Goal: Transaction & Acquisition: Purchase product/service

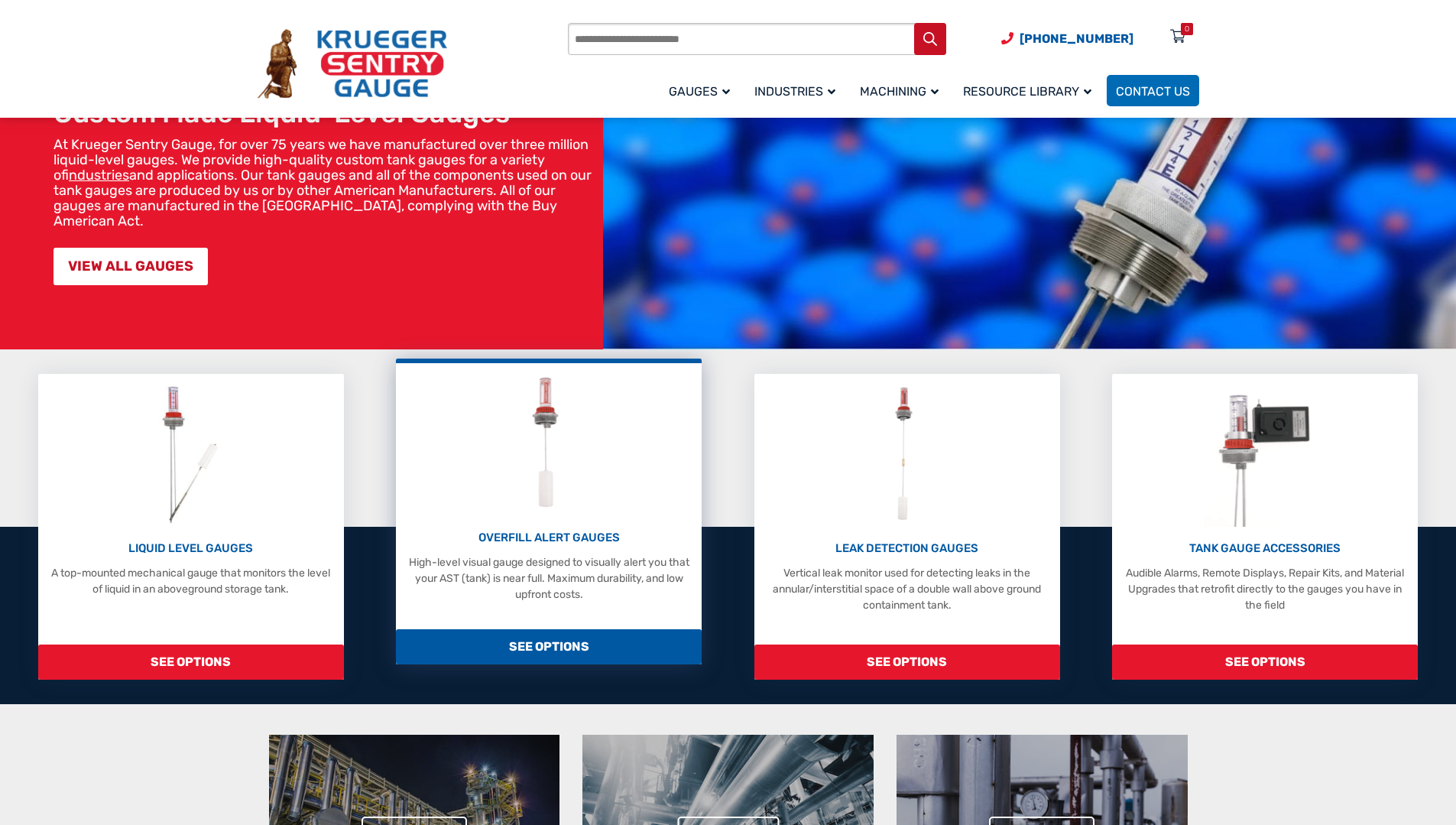
scroll to position [76, 0]
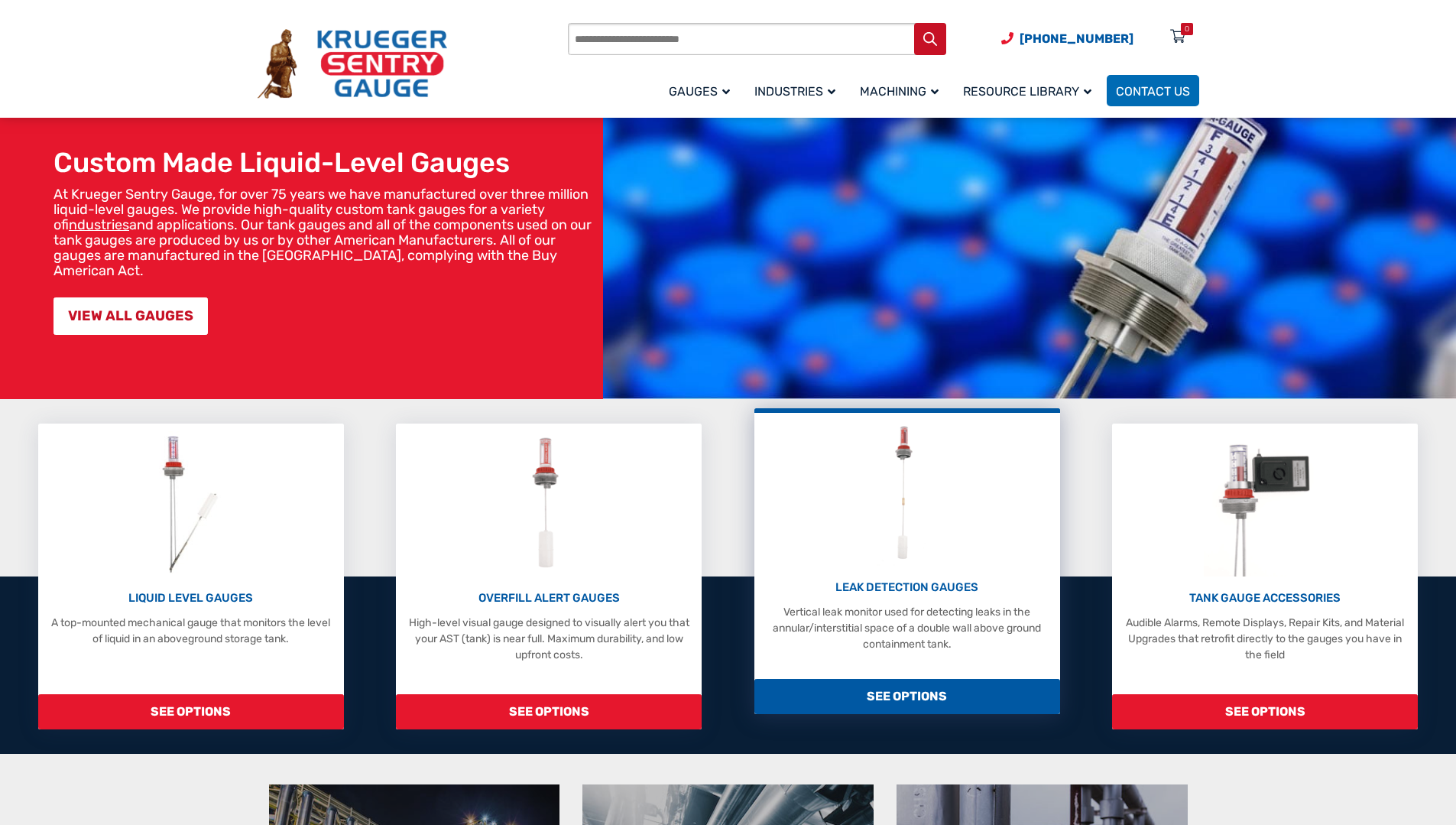
click at [892, 520] on img at bounding box center [907, 493] width 61 height 145
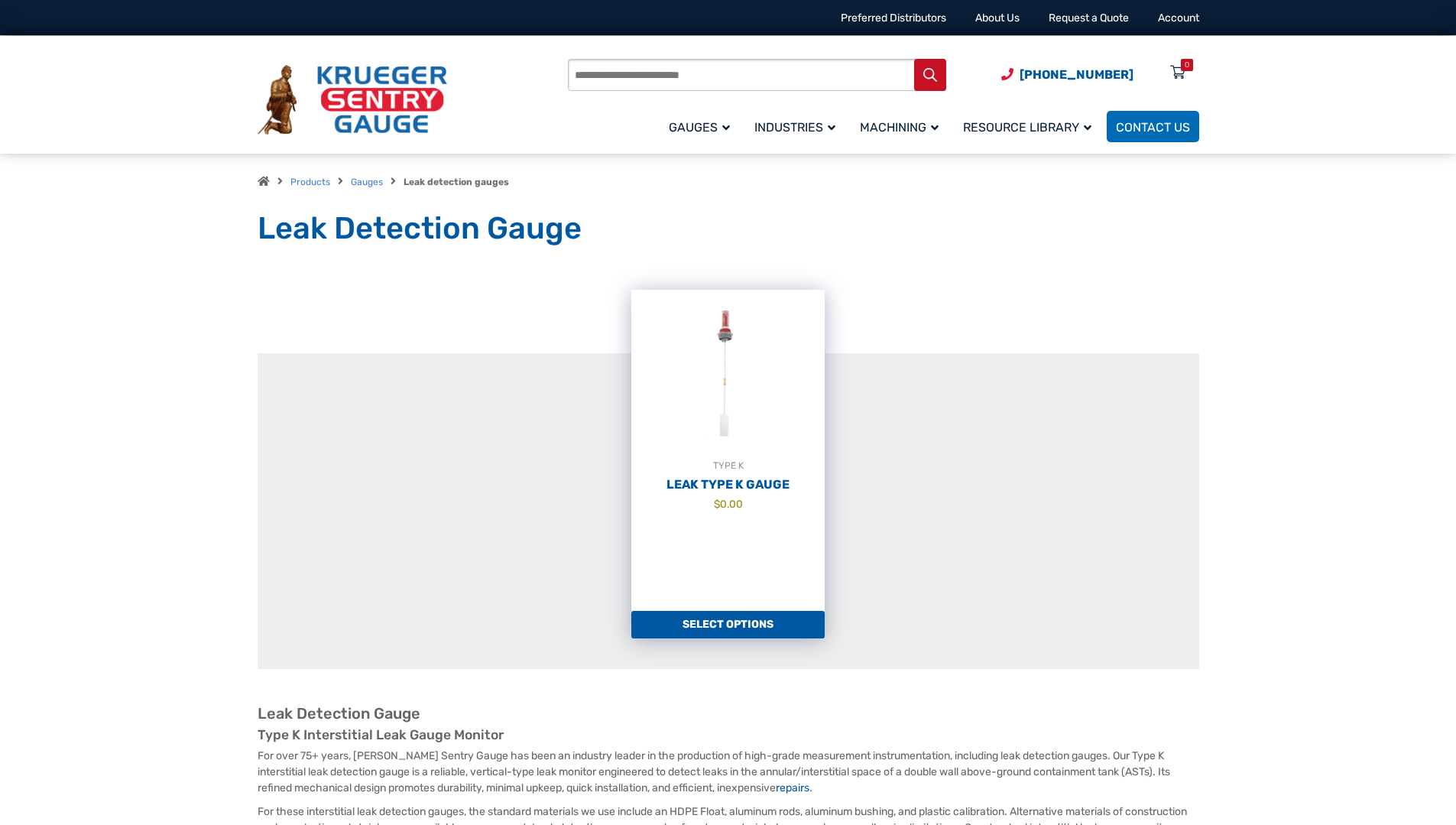
click at [722, 626] on link "Select options" at bounding box center [728, 625] width 194 height 28
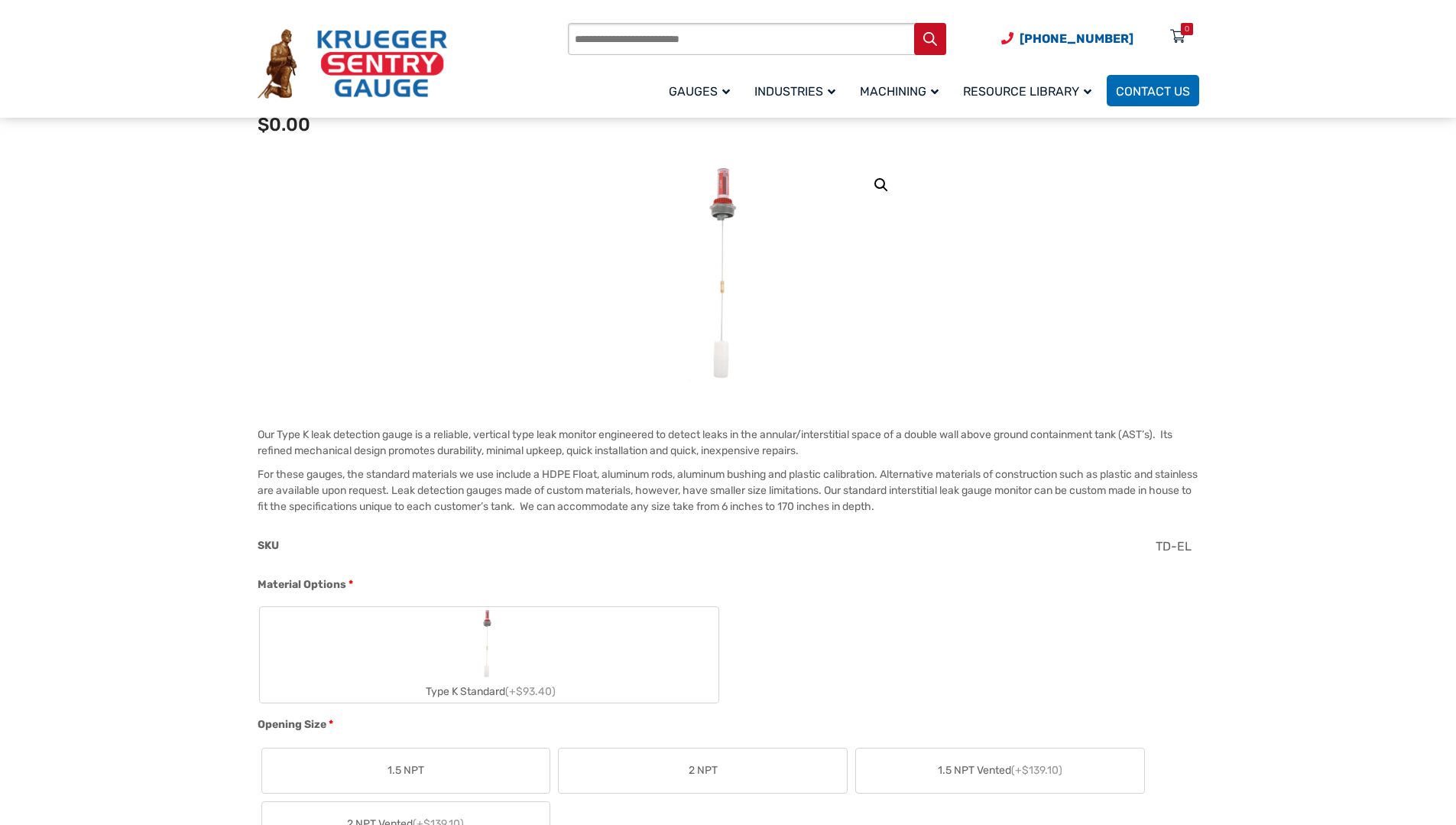
scroll to position [306, 0]
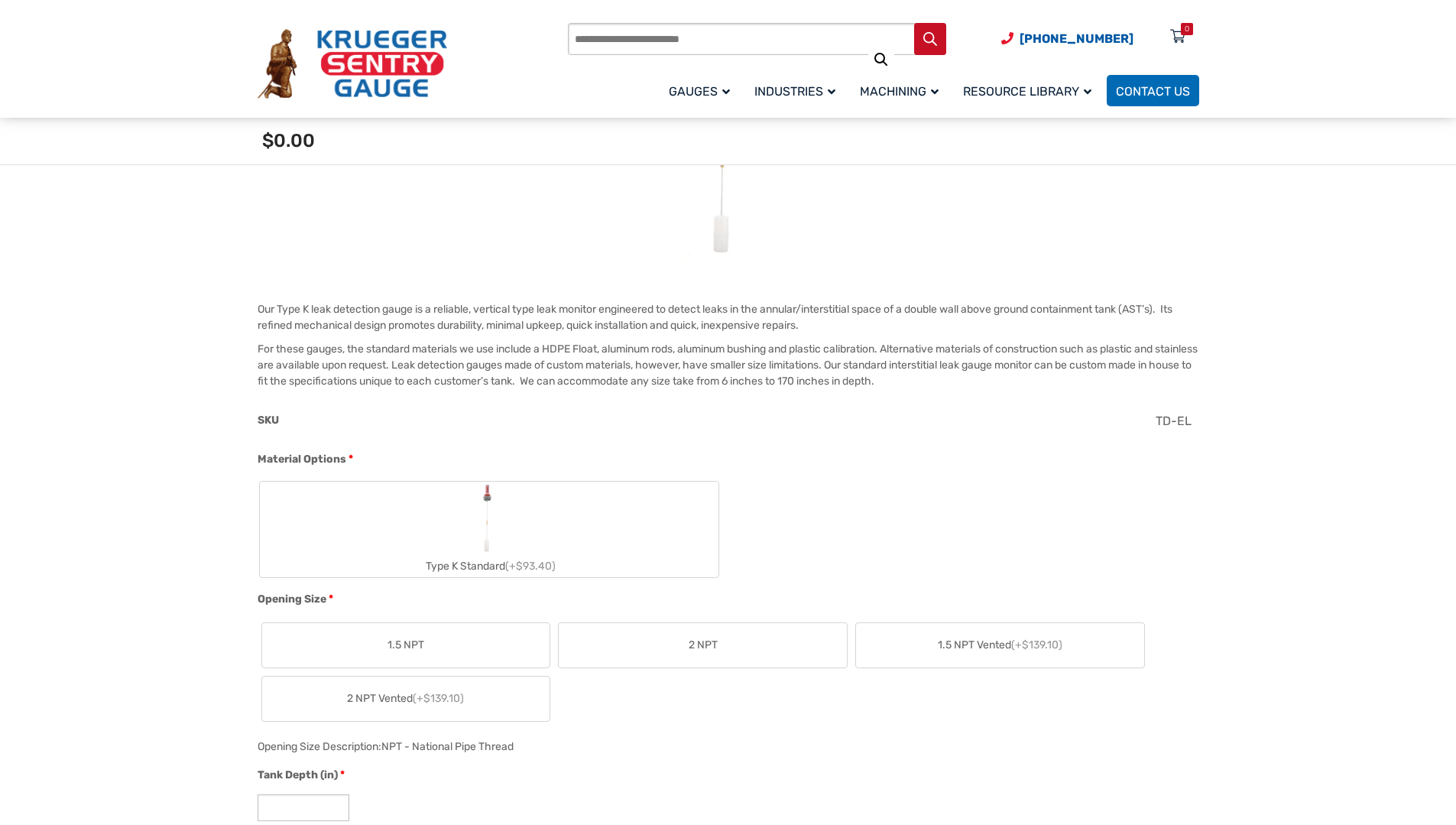
click at [711, 643] on span "2 NPT" at bounding box center [703, 645] width 29 height 16
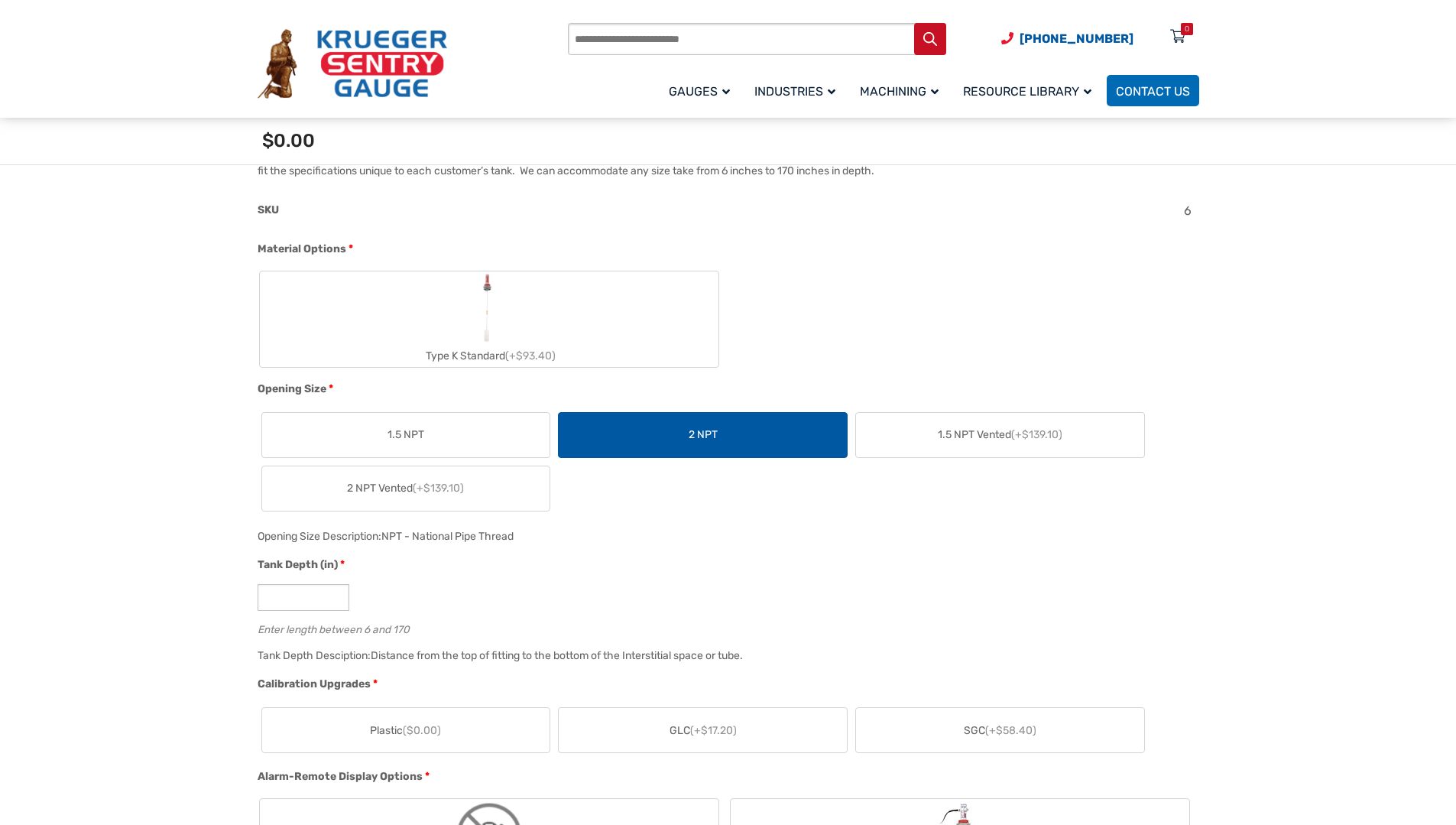
scroll to position [535, 0]
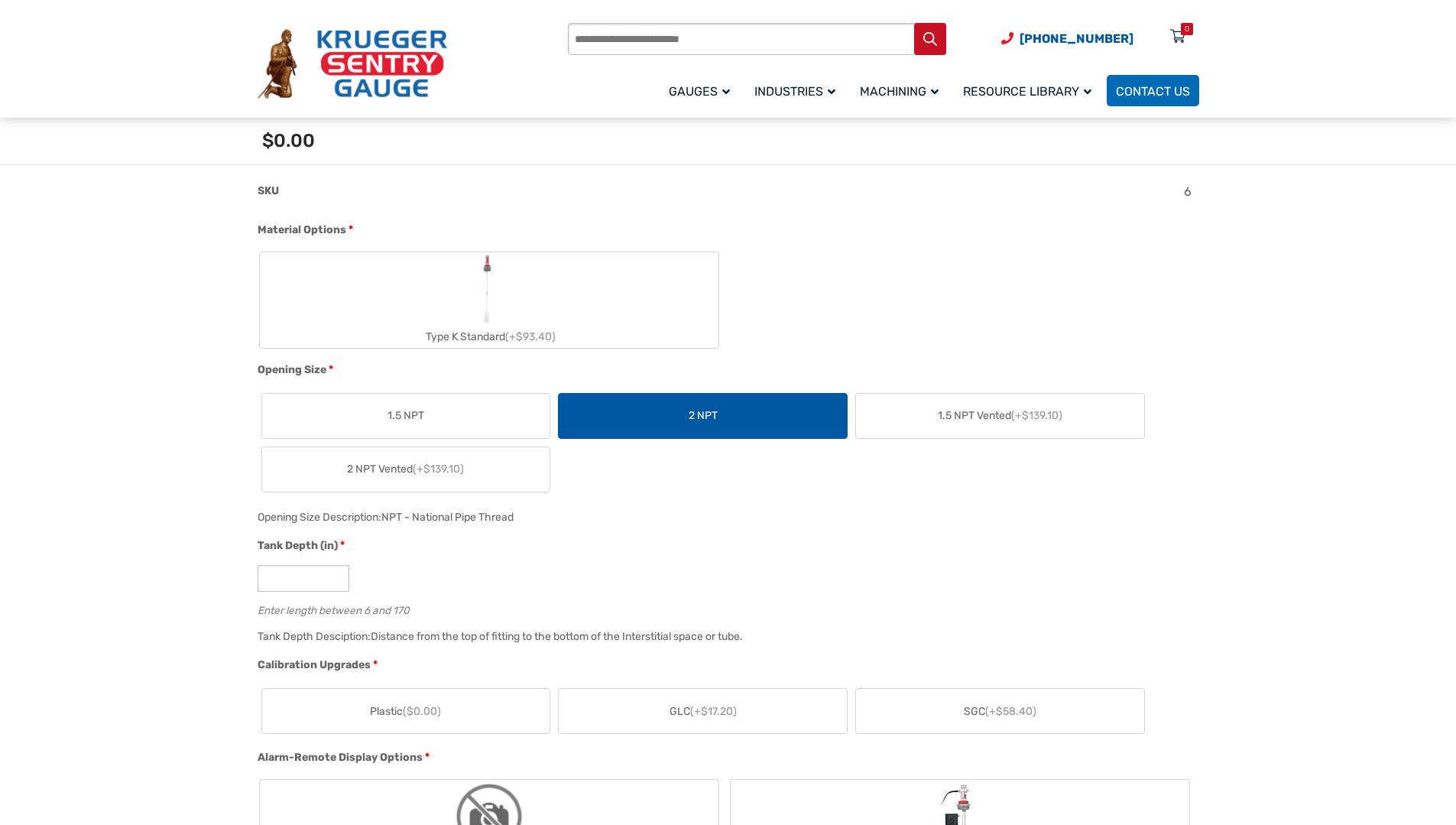
click at [416, 472] on span "(+$139.10)" at bounding box center [438, 469] width 51 height 13
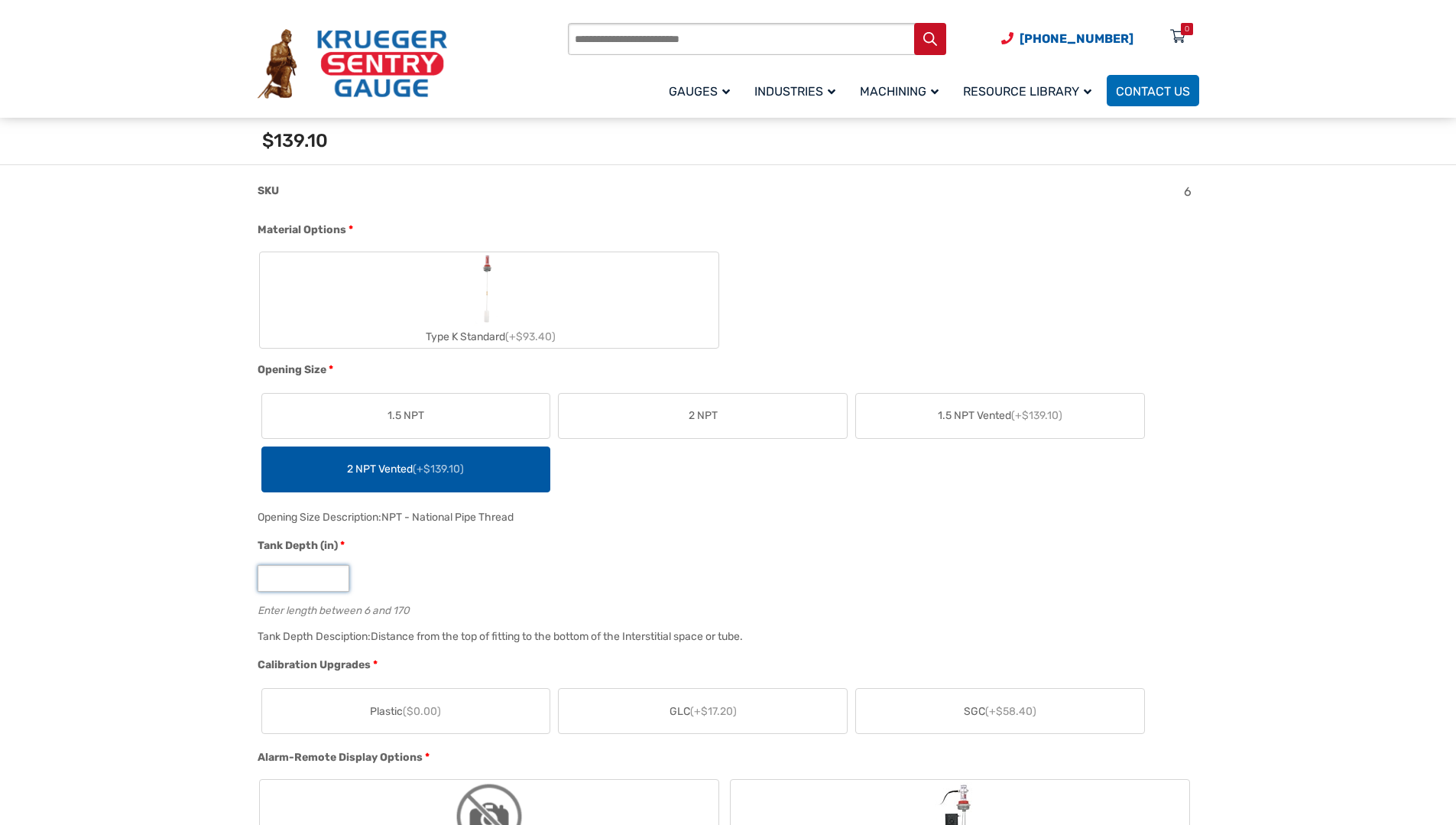
click at [305, 578] on input "*" at bounding box center [303, 578] width 92 height 27
click at [335, 575] on input "*" at bounding box center [303, 578] width 92 height 27
click at [335, 575] on input "**" at bounding box center [303, 578] width 92 height 27
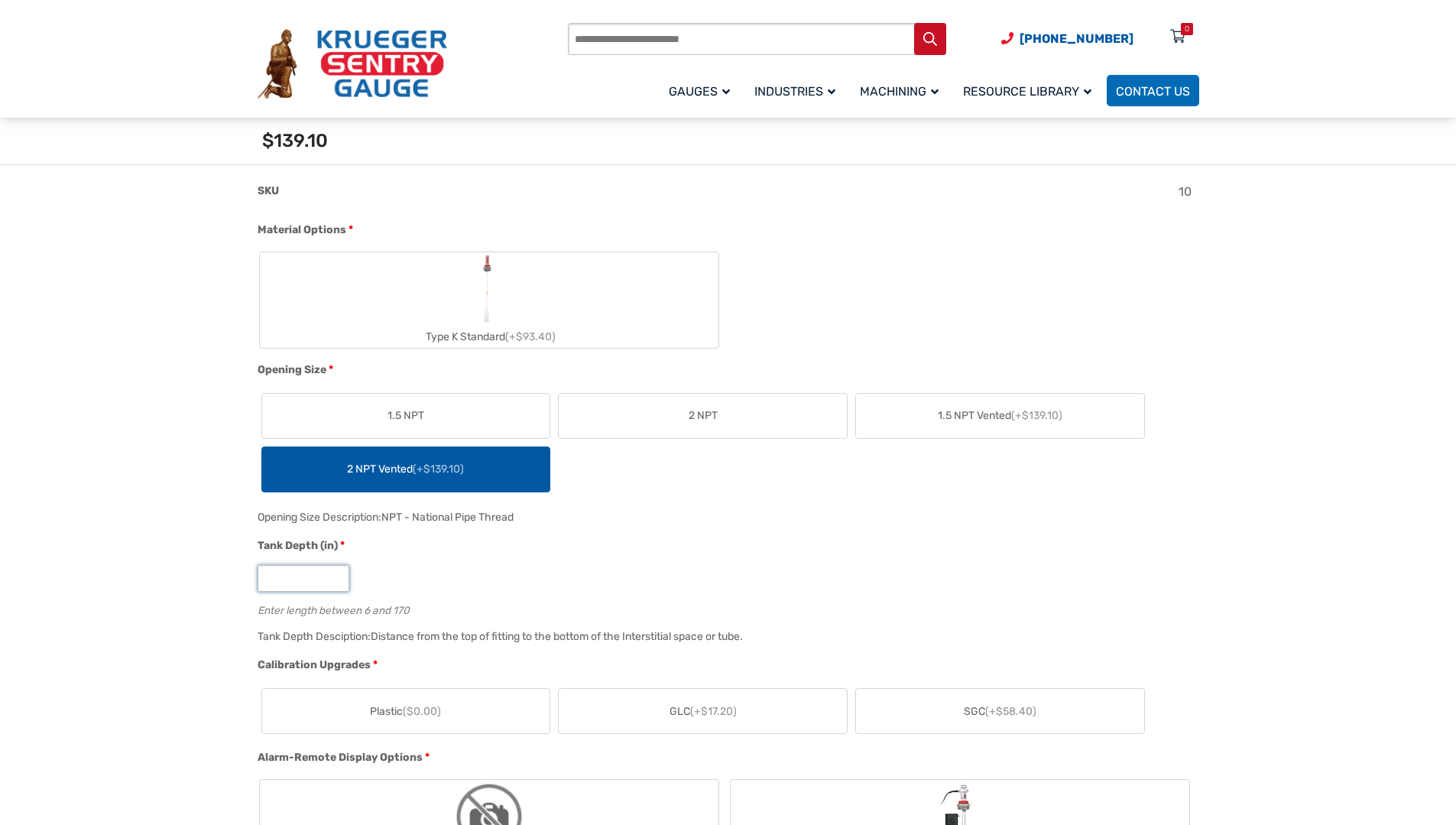
click at [335, 575] on input "**" at bounding box center [303, 578] width 92 height 27
click at [335, 575] on input "**" at bounding box center [303, 578] width 92 height 27
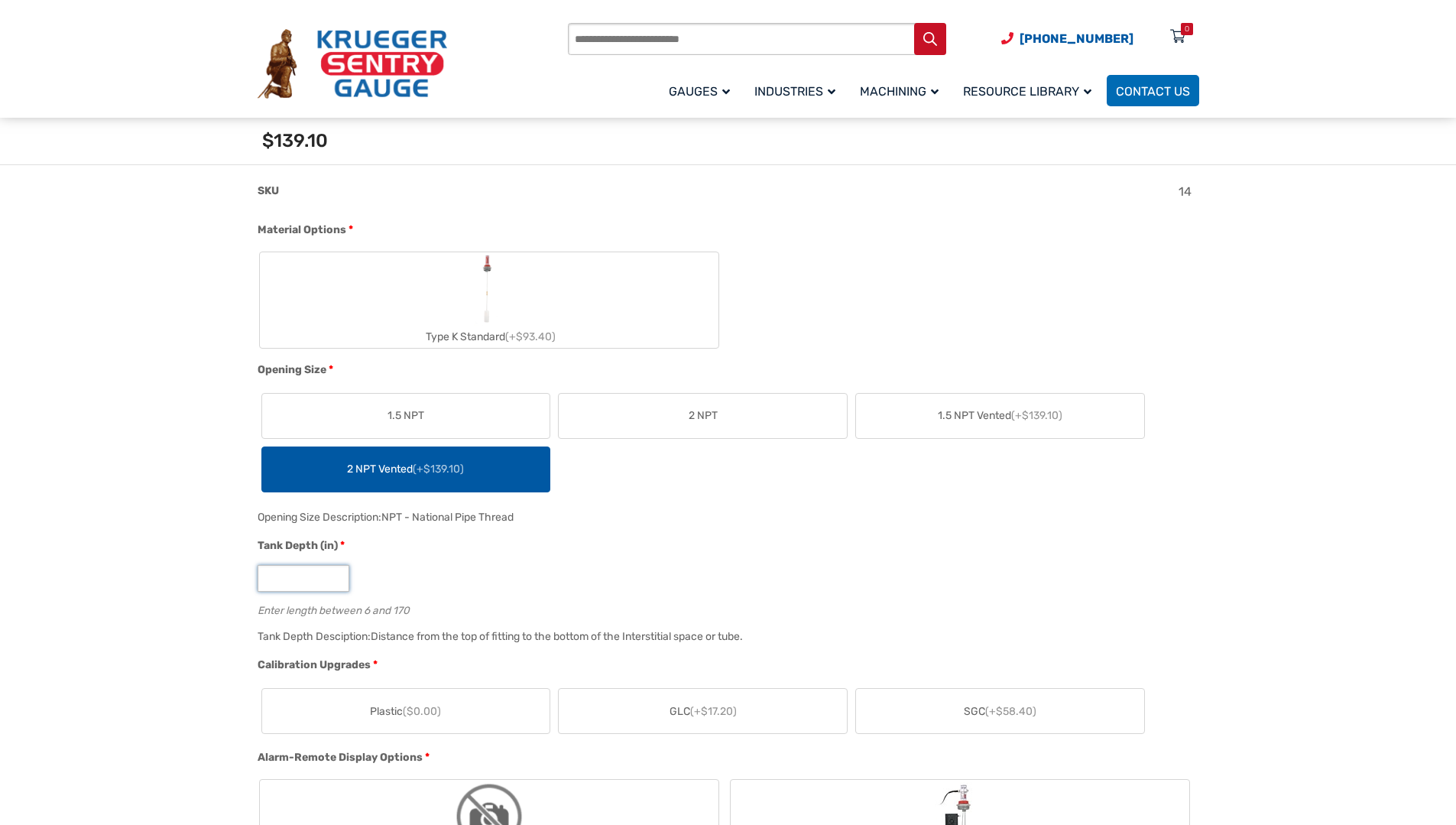
click at [335, 575] on input "**" at bounding box center [303, 578] width 92 height 27
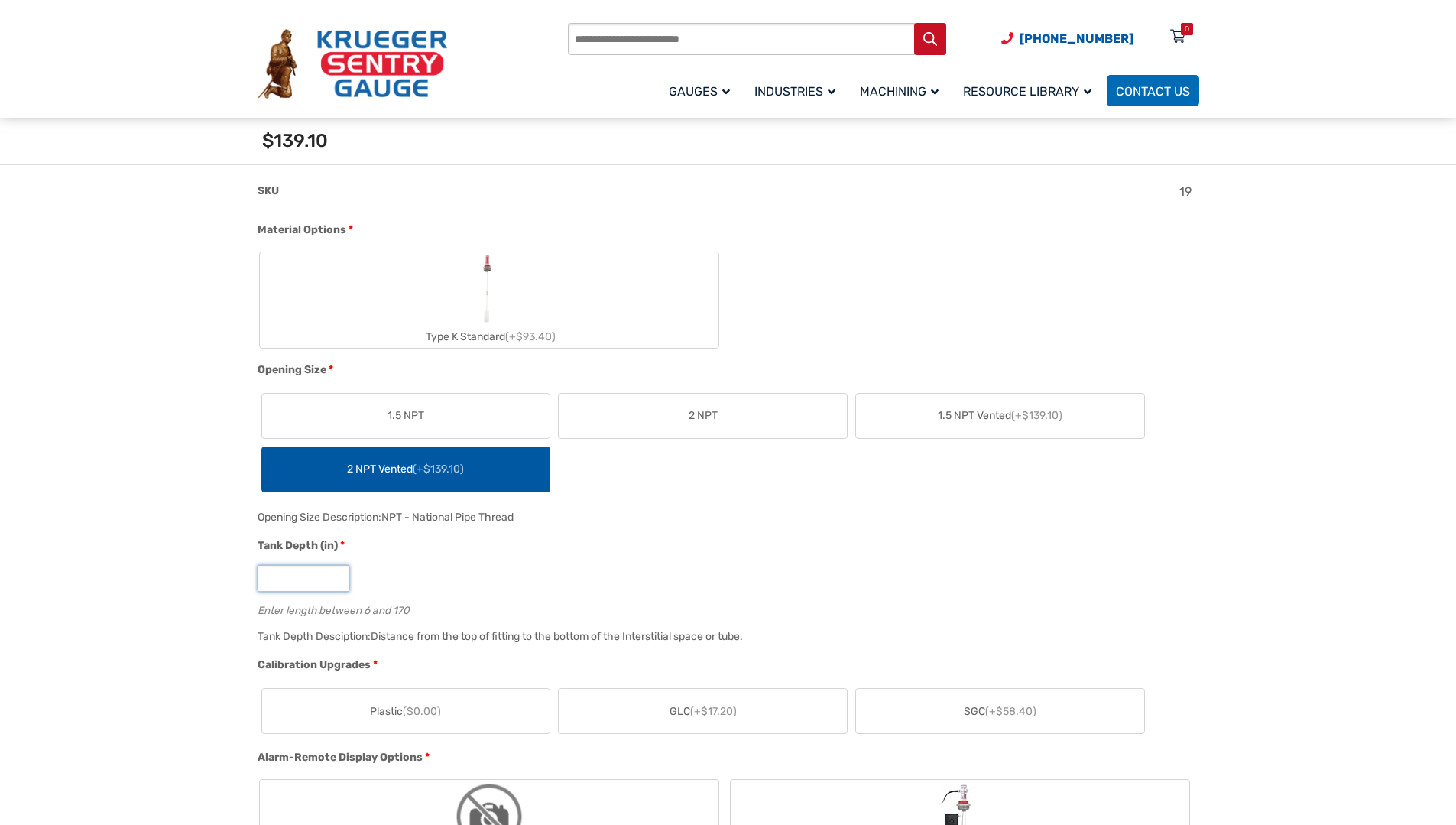
click at [335, 575] on input "**" at bounding box center [303, 578] width 92 height 27
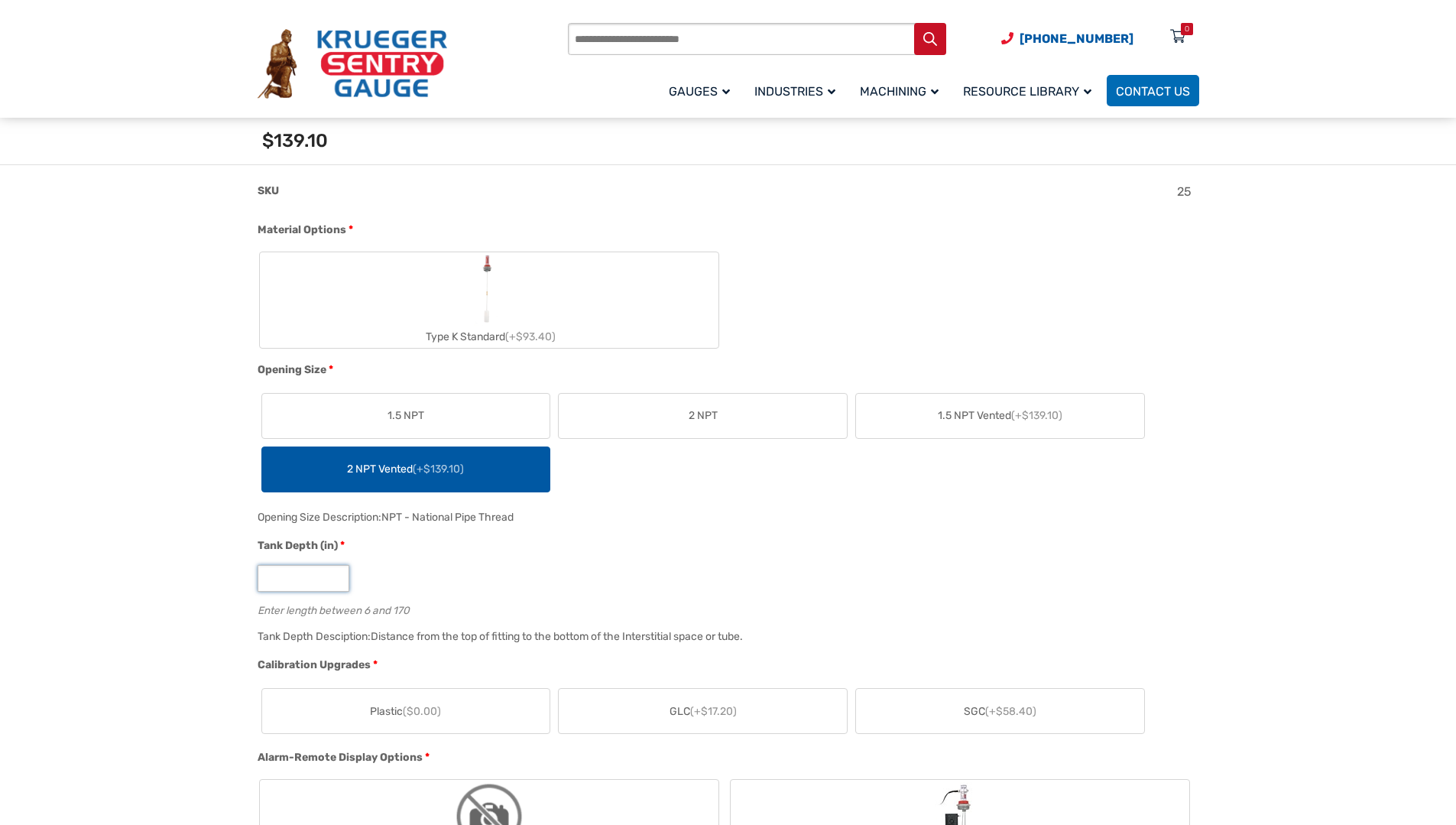
type input "**"
click at [335, 575] on input "**" at bounding box center [303, 578] width 92 height 27
click at [509, 582] on div "**" at bounding box center [724, 578] width 934 height 27
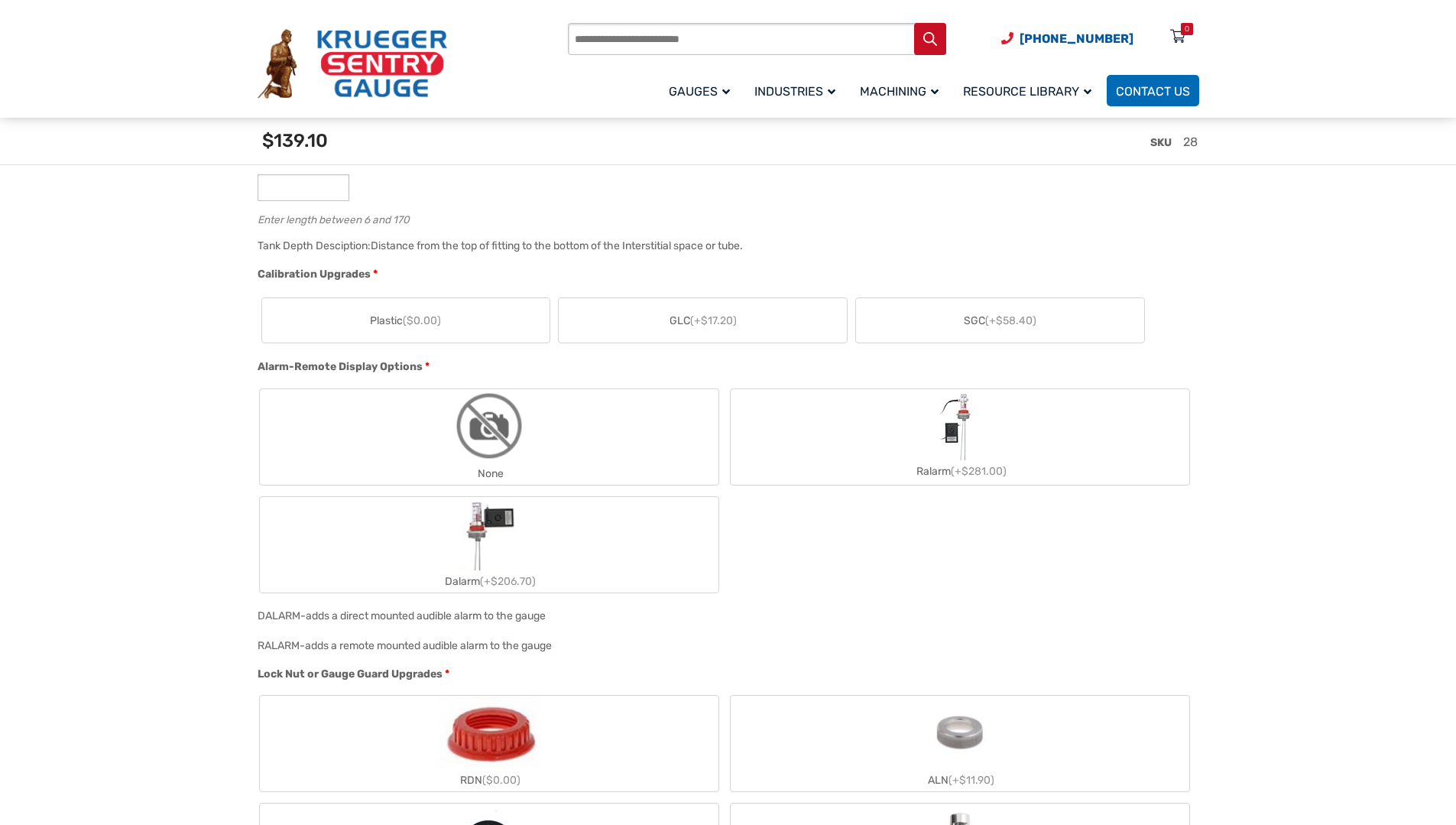
scroll to position [994, 0]
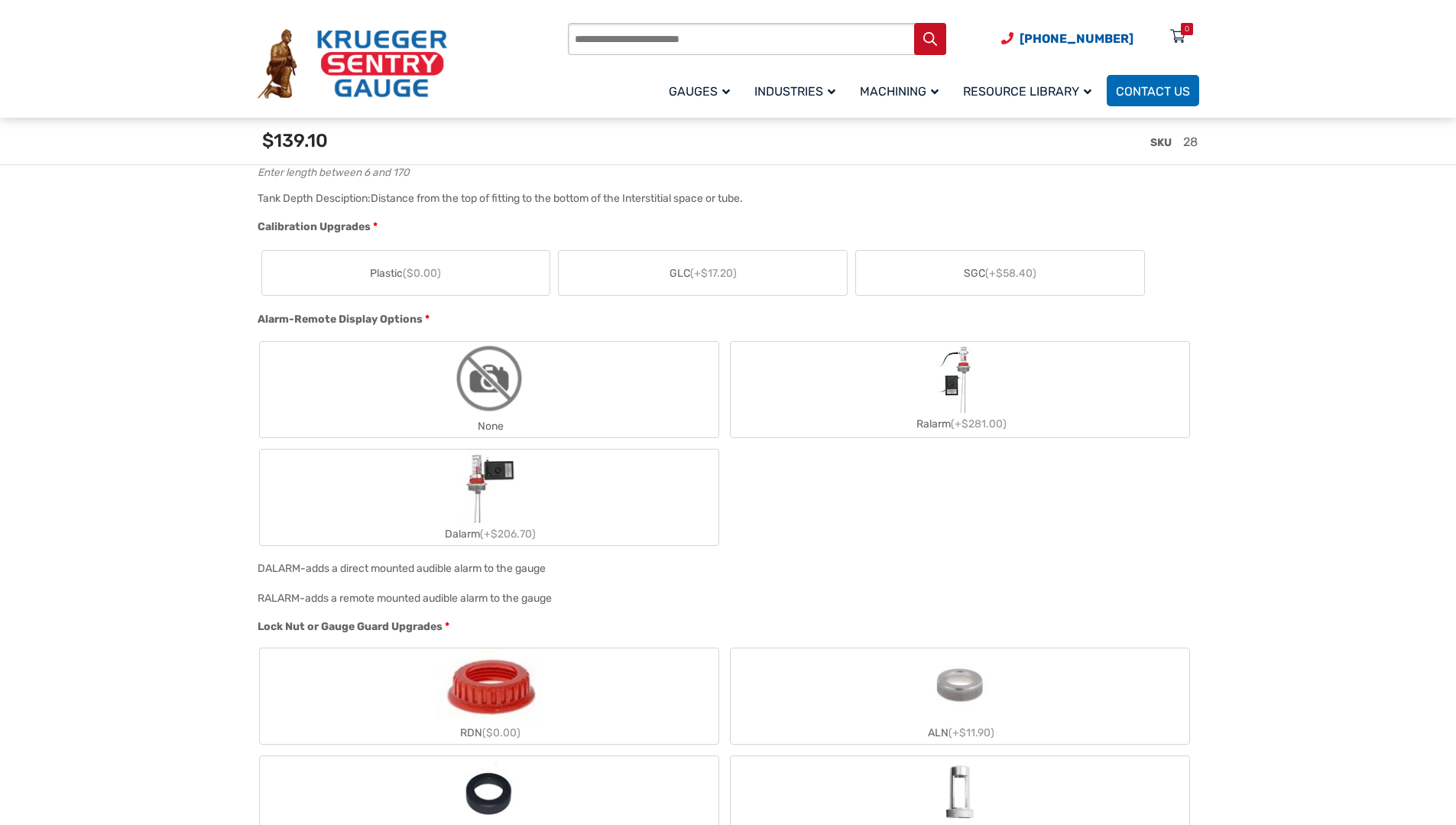
click at [872, 398] on label "Ralarm (+$281.00)" at bounding box center [960, 390] width 459 height 91
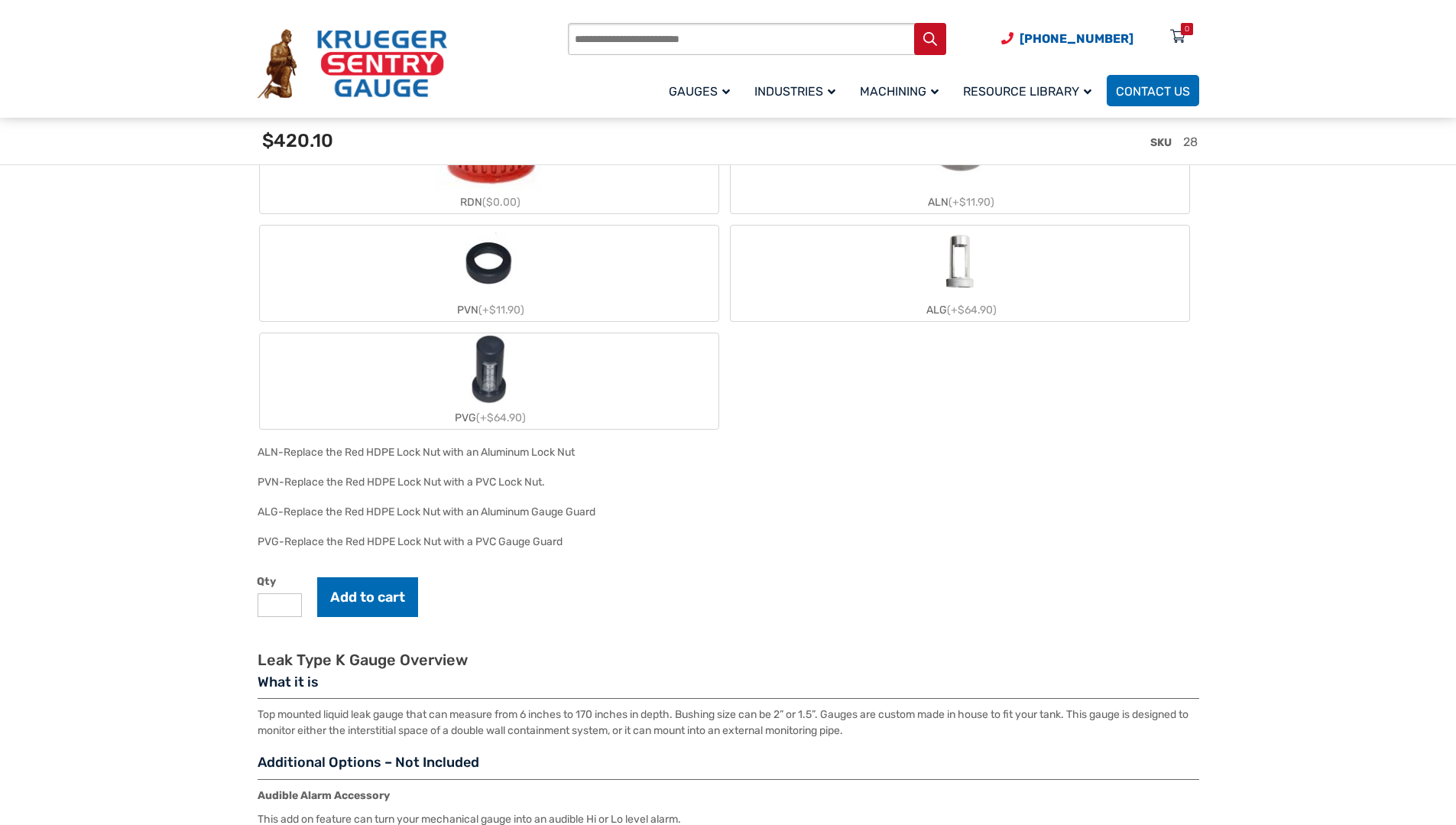
scroll to position [1529, 0]
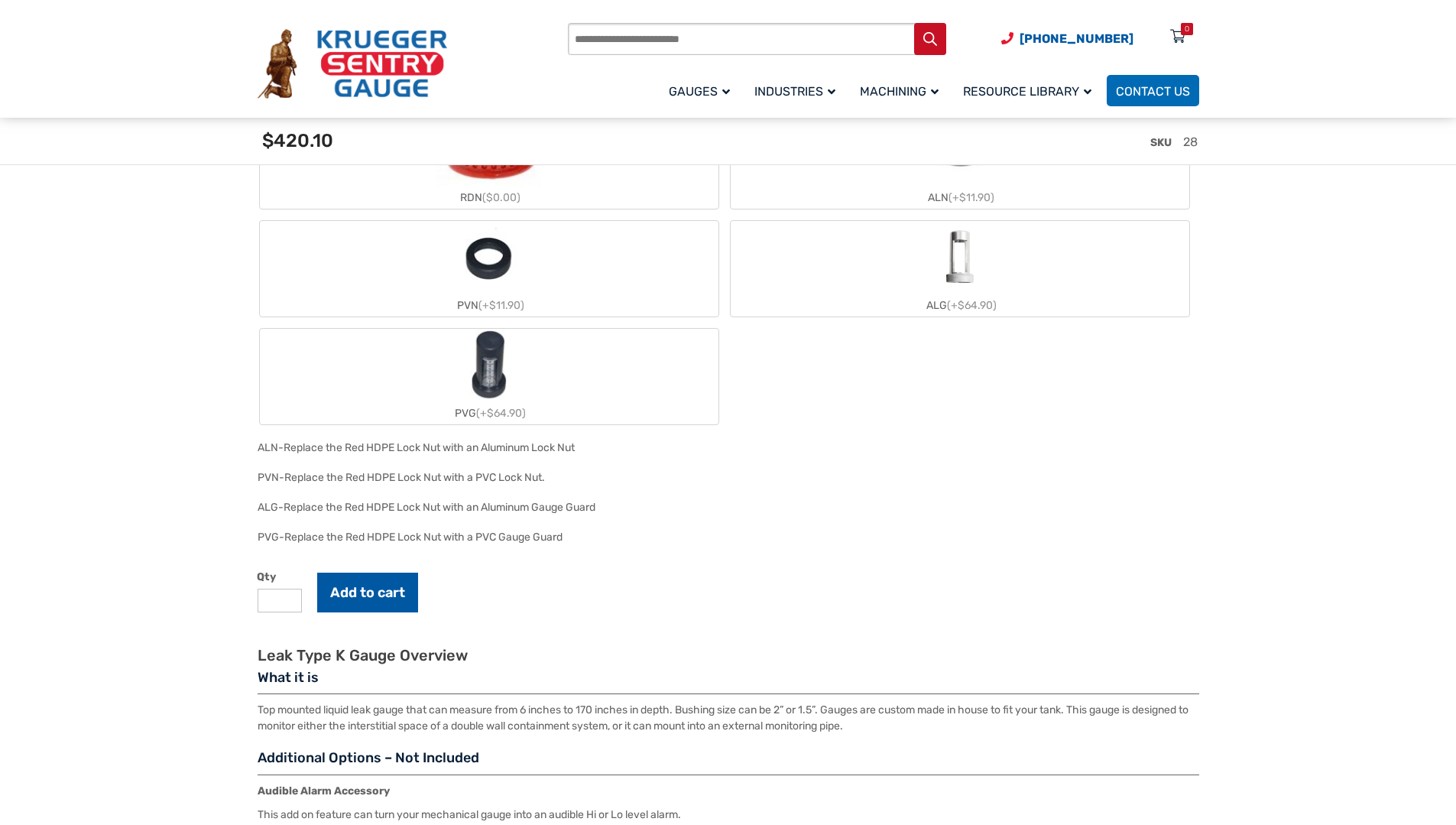
click at [378, 599] on button "Add to cart" at bounding box center [368, 592] width 101 height 40
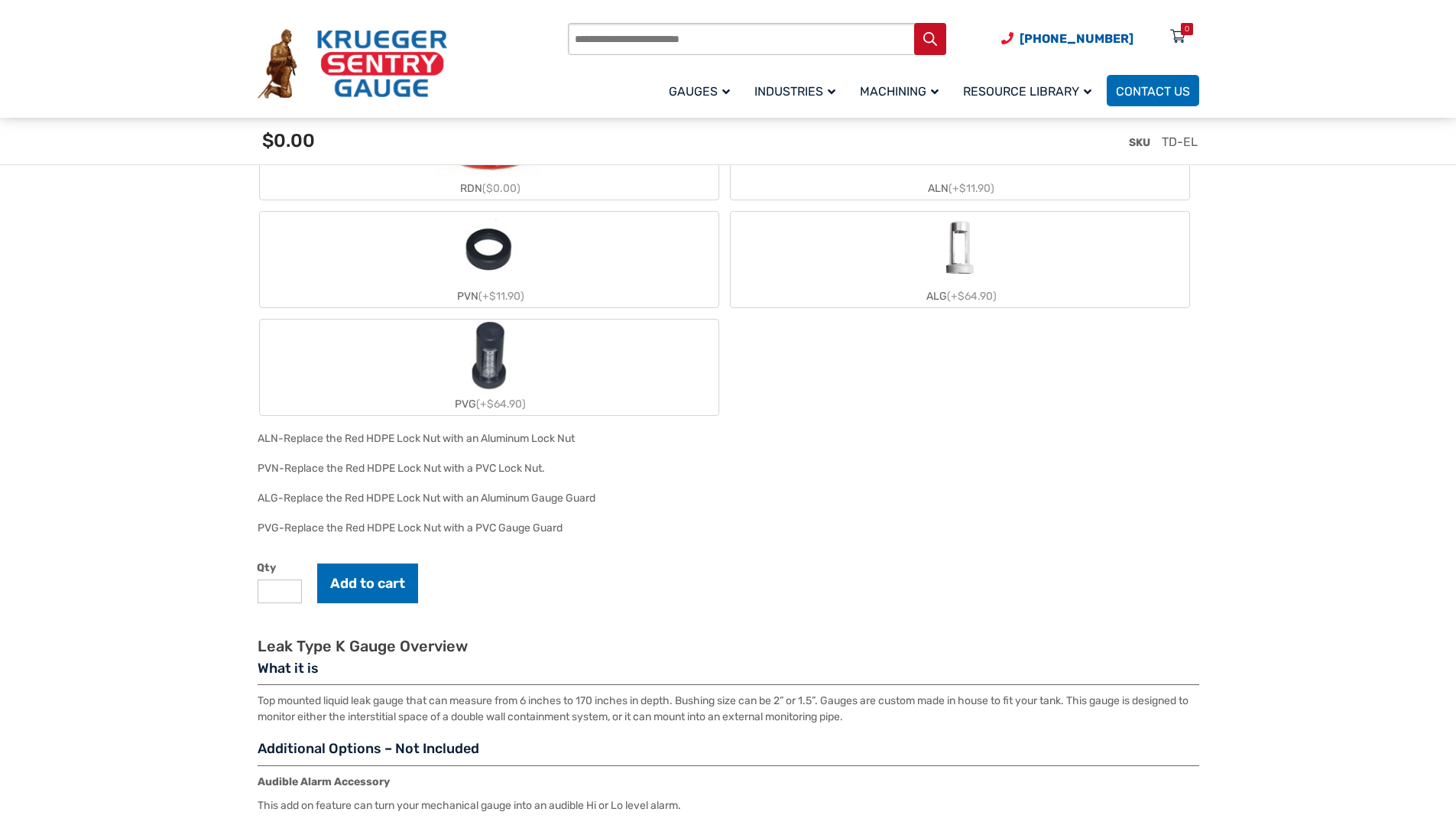
scroll to position [1759, 0]
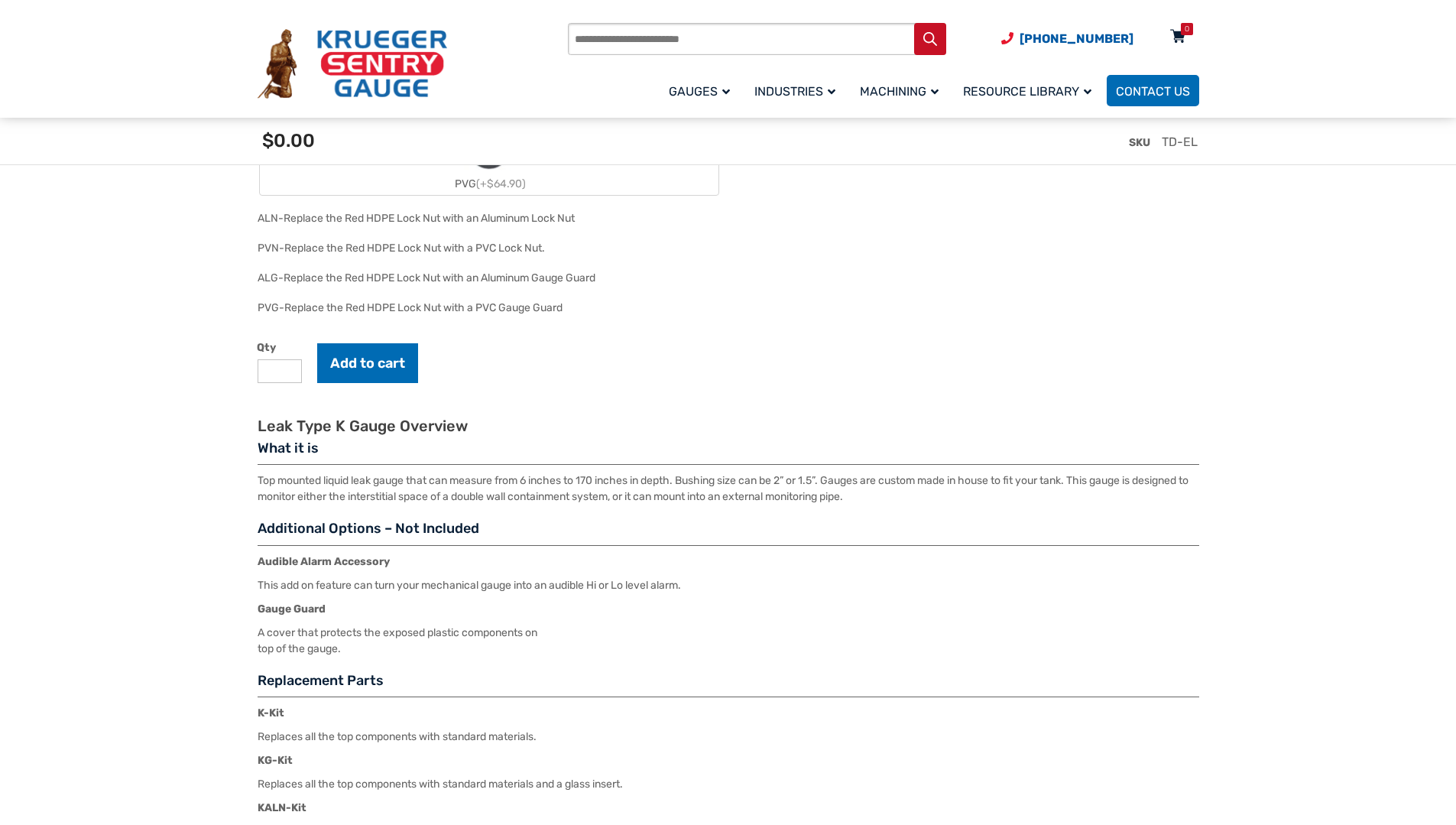
click at [1182, 34] on div "0" at bounding box center [1187, 28] width 12 height 12
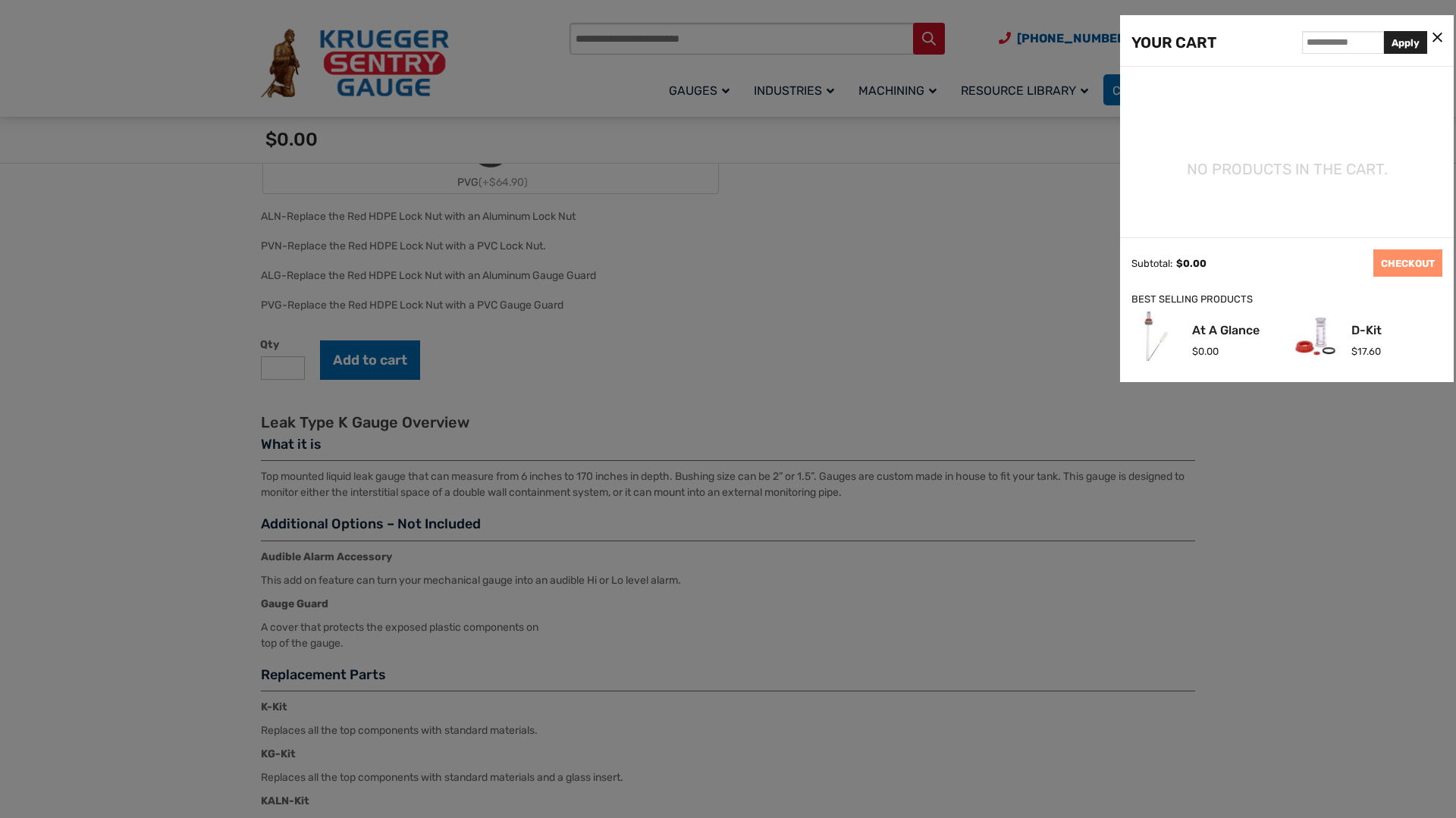
click at [817, 343] on div at bounding box center [728, 409] width 1456 height 818
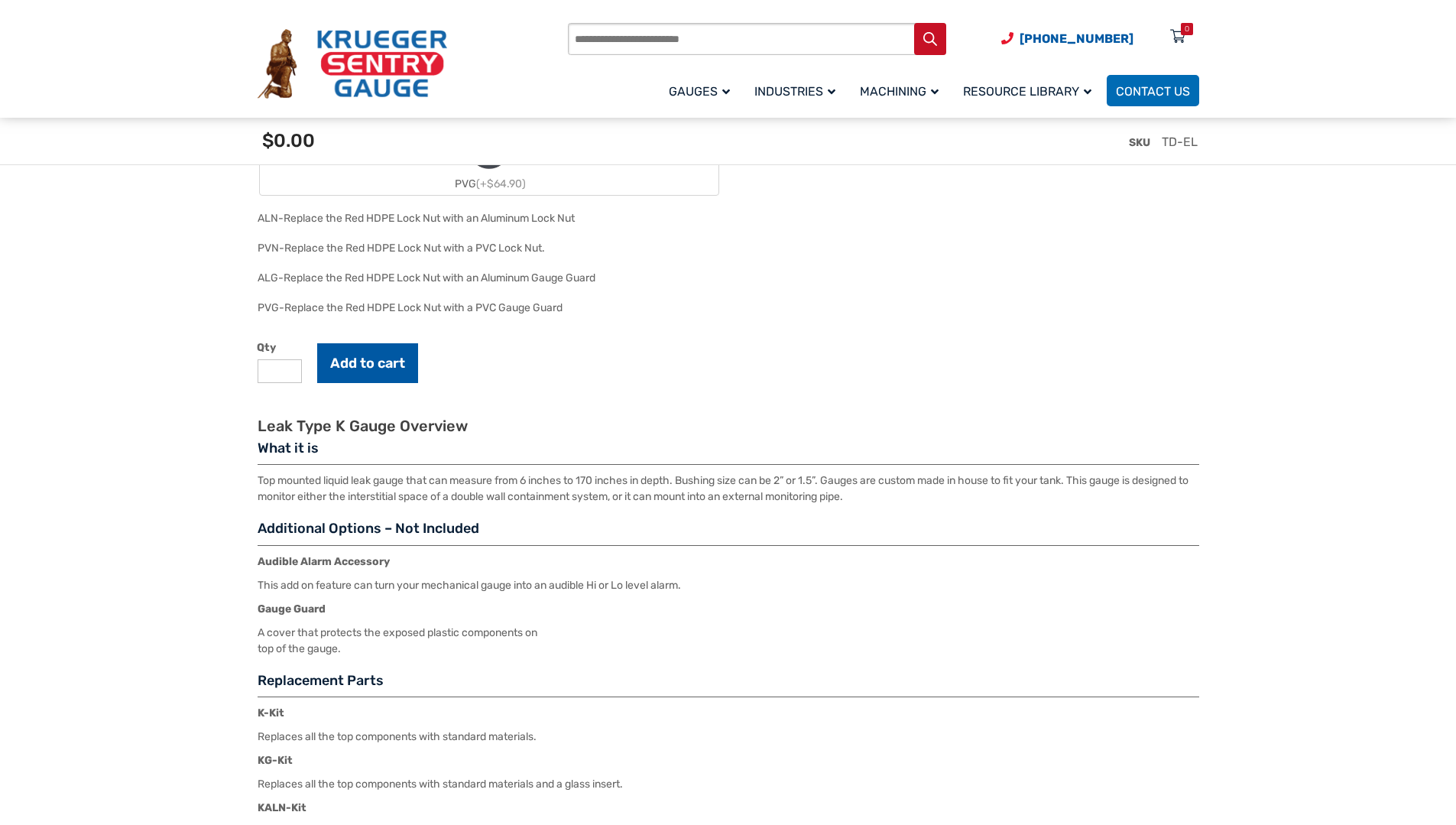
click at [373, 366] on button "Add to cart" at bounding box center [368, 363] width 101 height 40
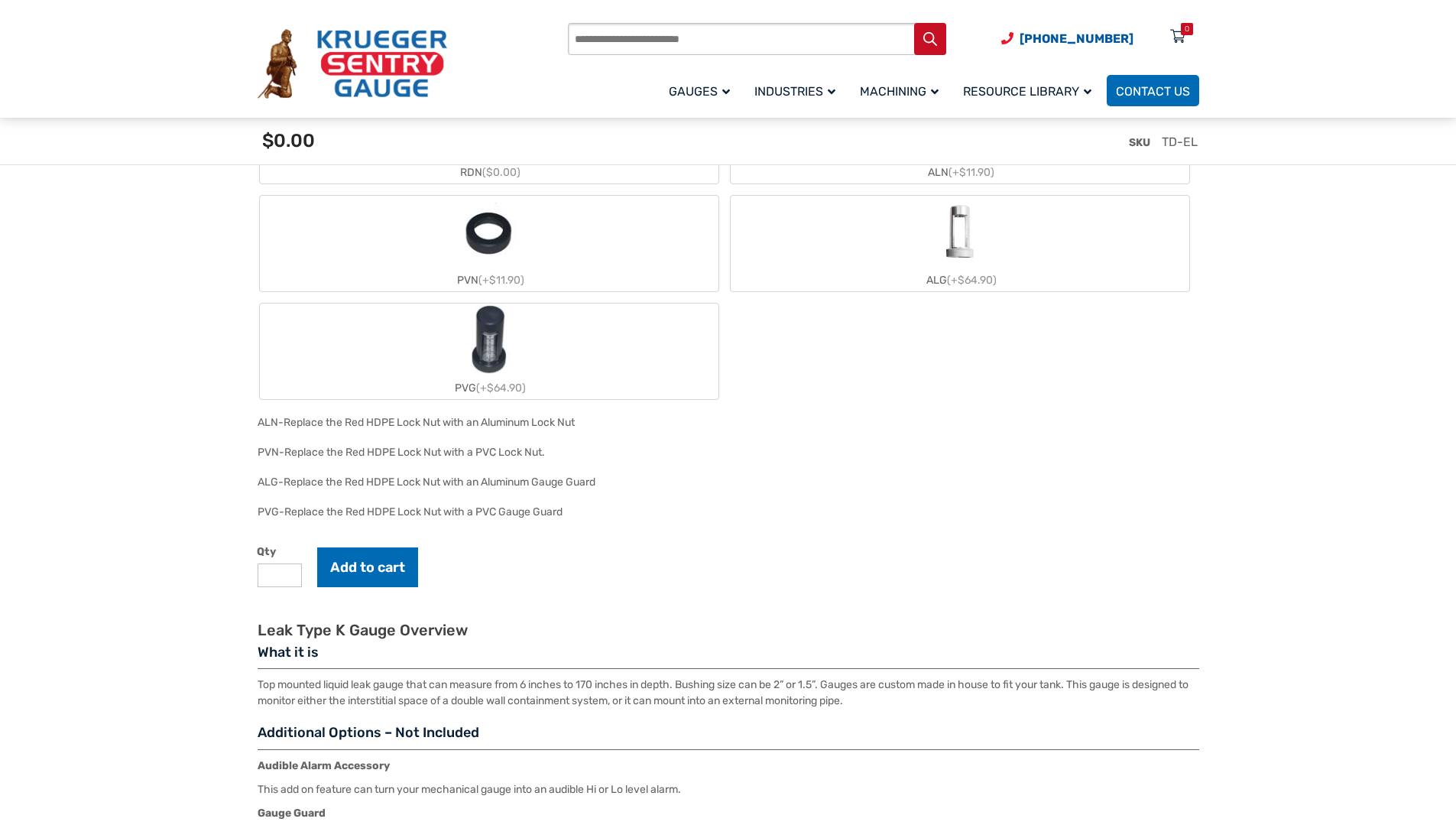
scroll to position [1376, 0]
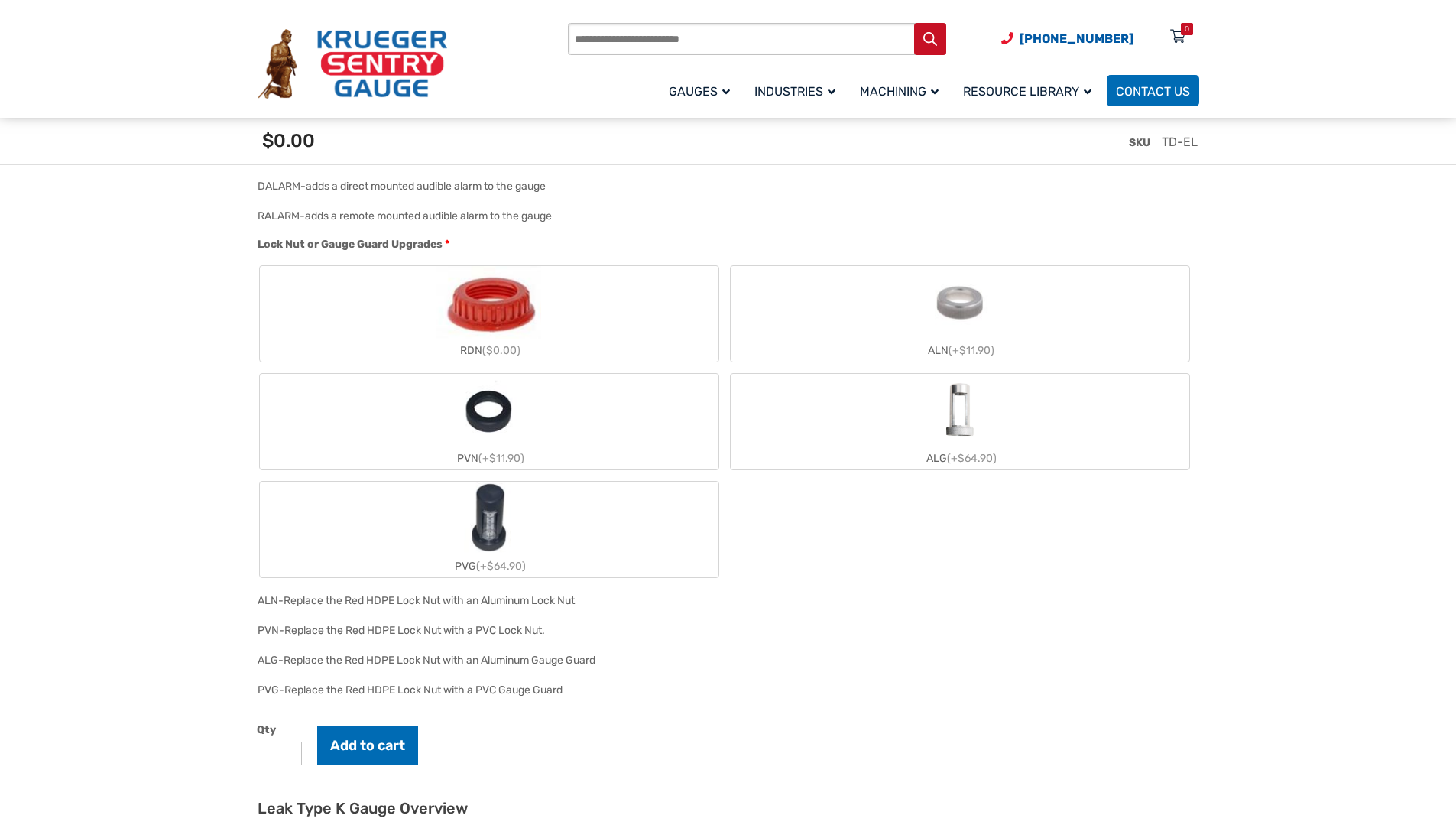
click at [532, 313] on img "RDN" at bounding box center [489, 302] width 104 height 74
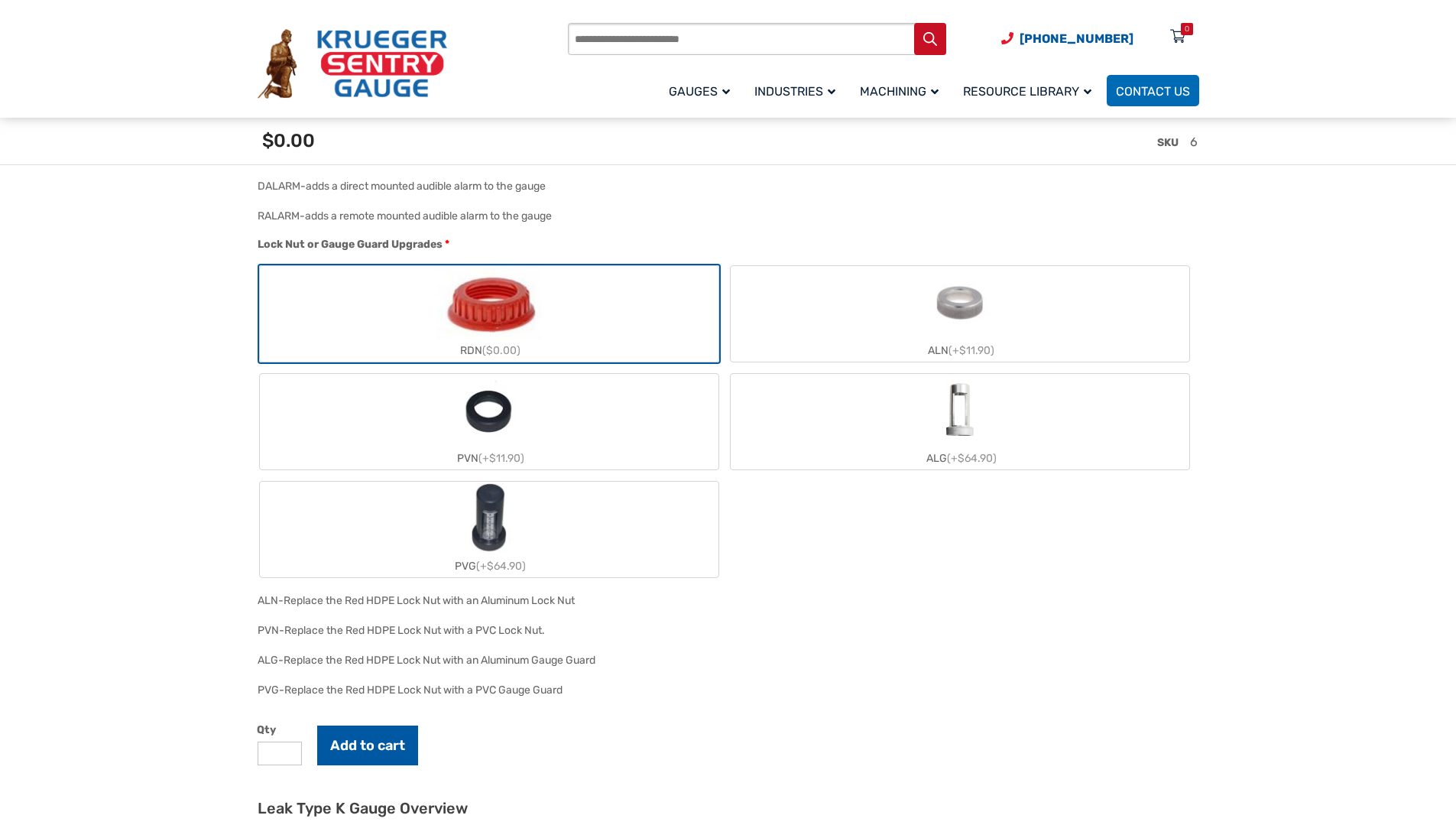
click at [381, 747] on button "Add to cart" at bounding box center [368, 745] width 101 height 40
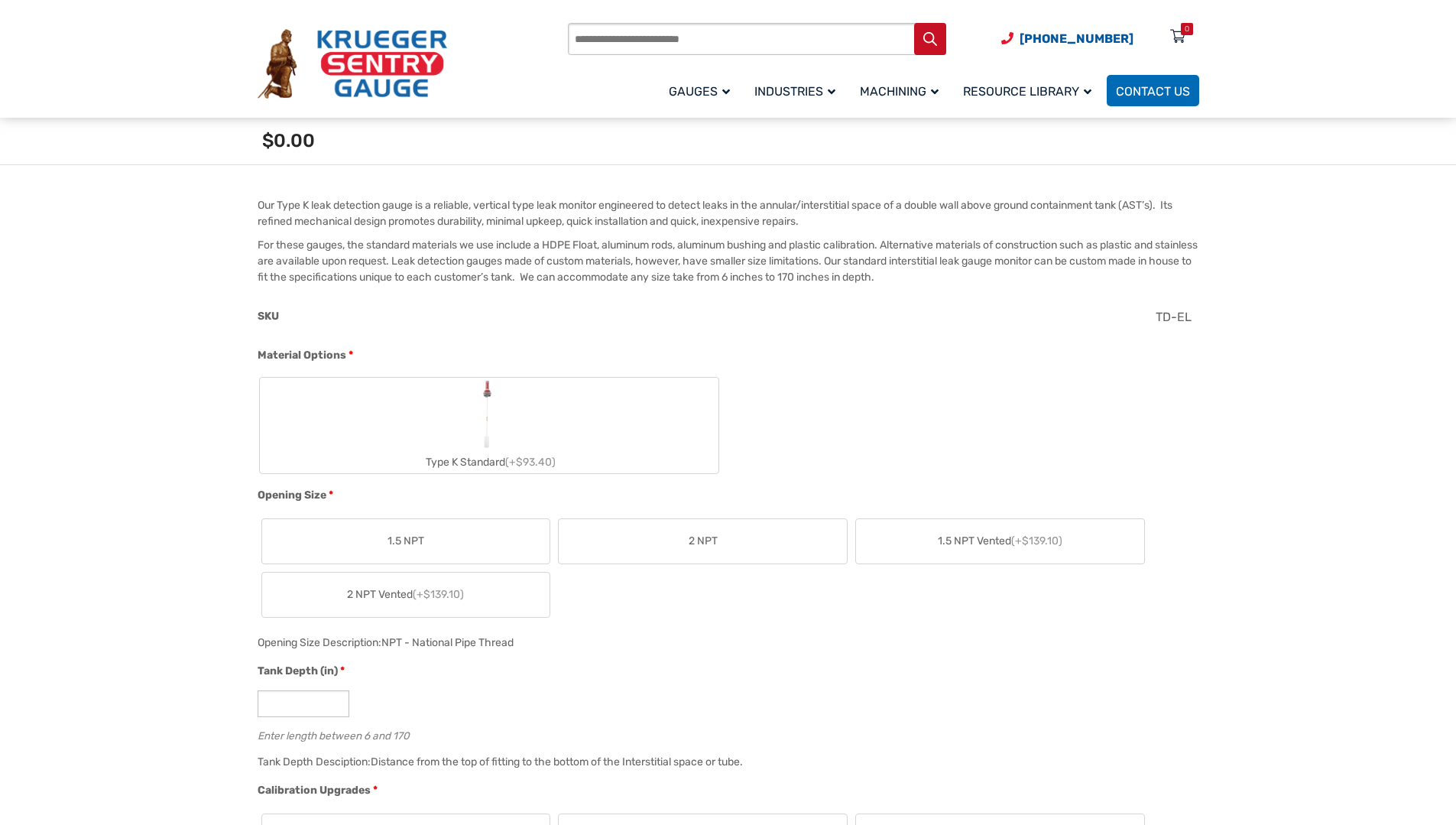
scroll to position [383, 0]
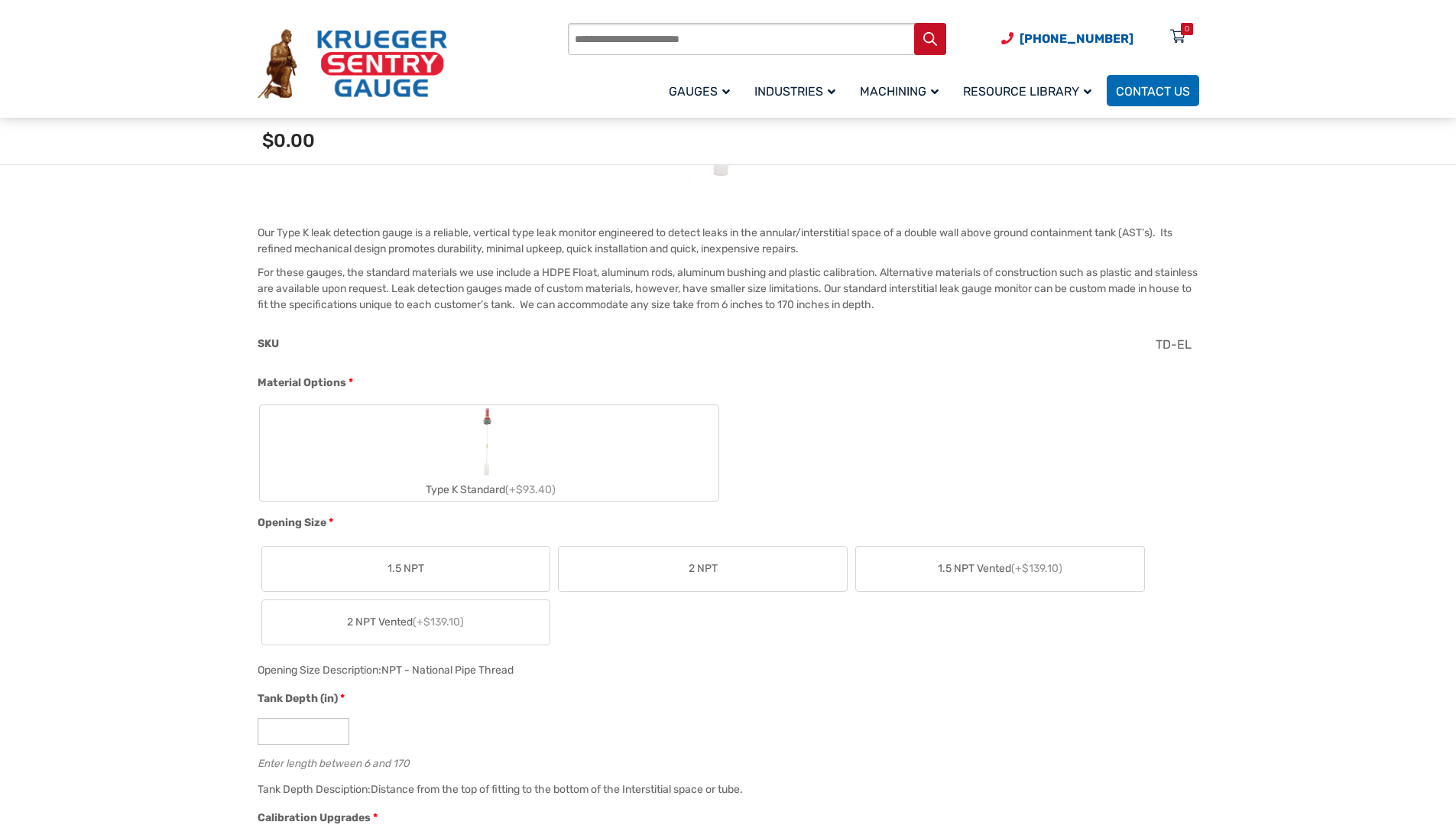
click at [495, 453] on img "Type K Standard" at bounding box center [489, 442] width 30 height 74
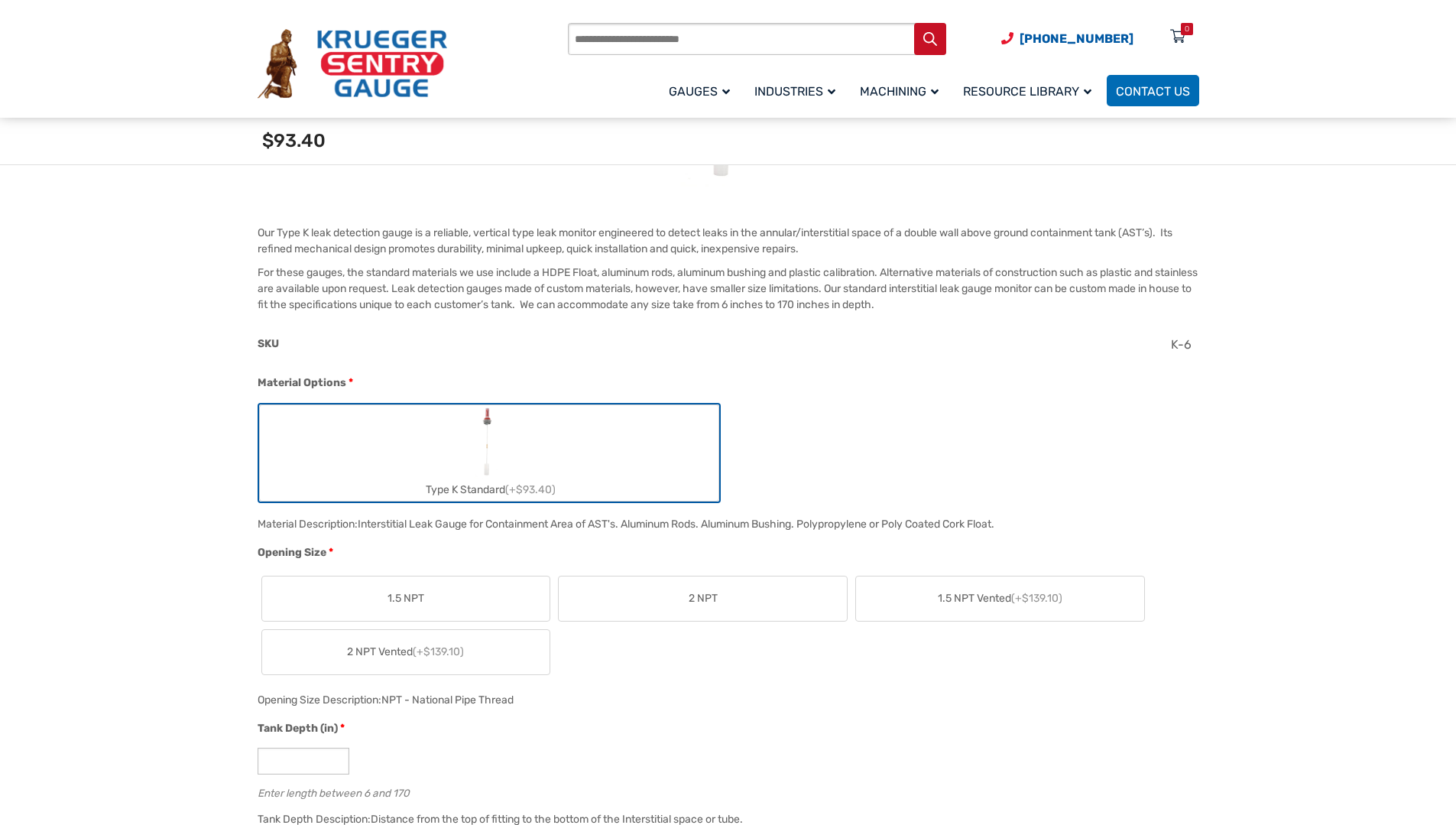
click at [459, 655] on span "(+$139.10)" at bounding box center [438, 652] width 51 height 13
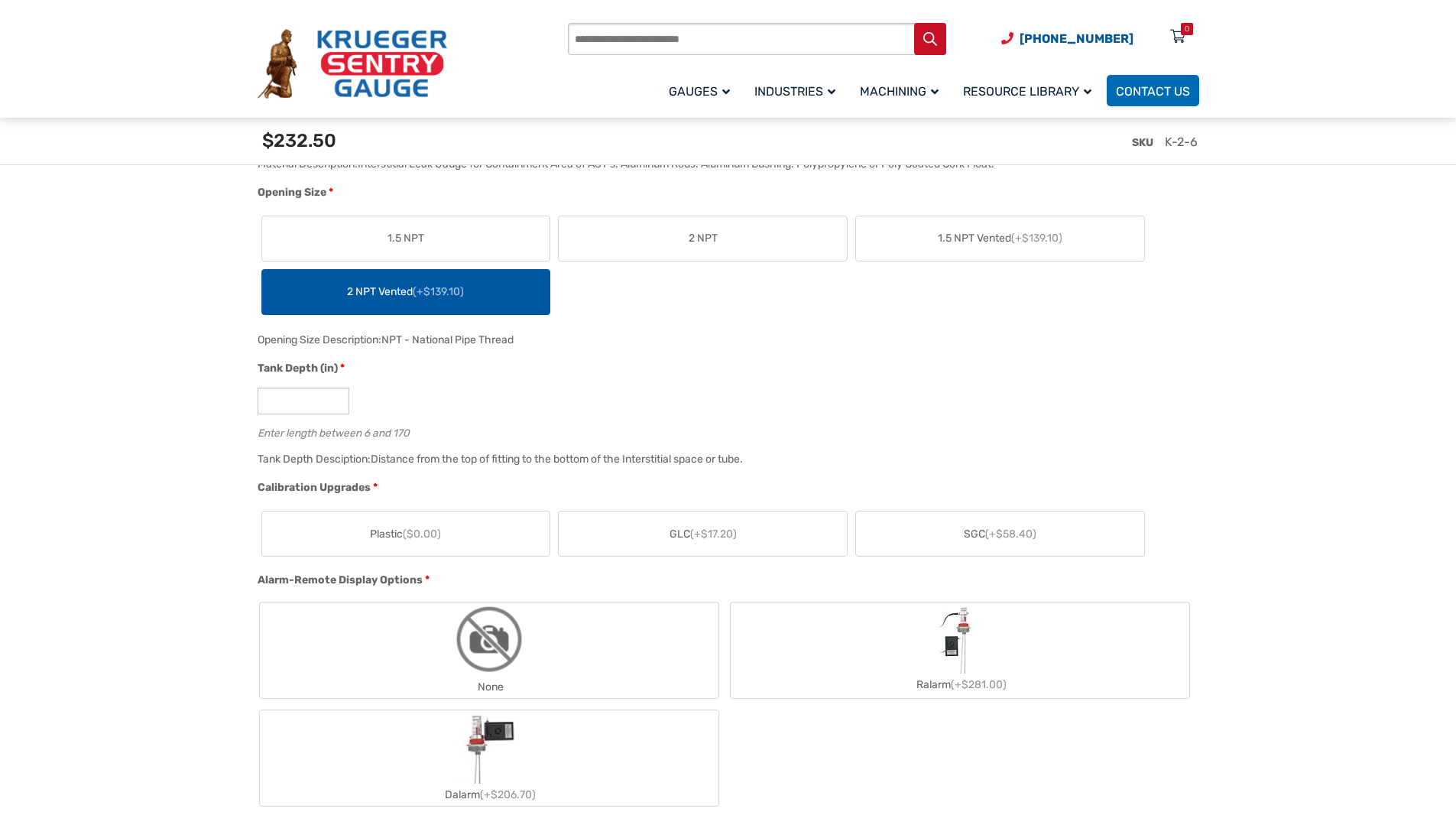
scroll to position [764, 0]
drag, startPoint x: 291, startPoint y: 400, endPoint x: 245, endPoint y: 394, distance: 46.4
type input "**"
click at [577, 425] on div "Enter length between 6 and 170" at bounding box center [724, 430] width 934 height 15
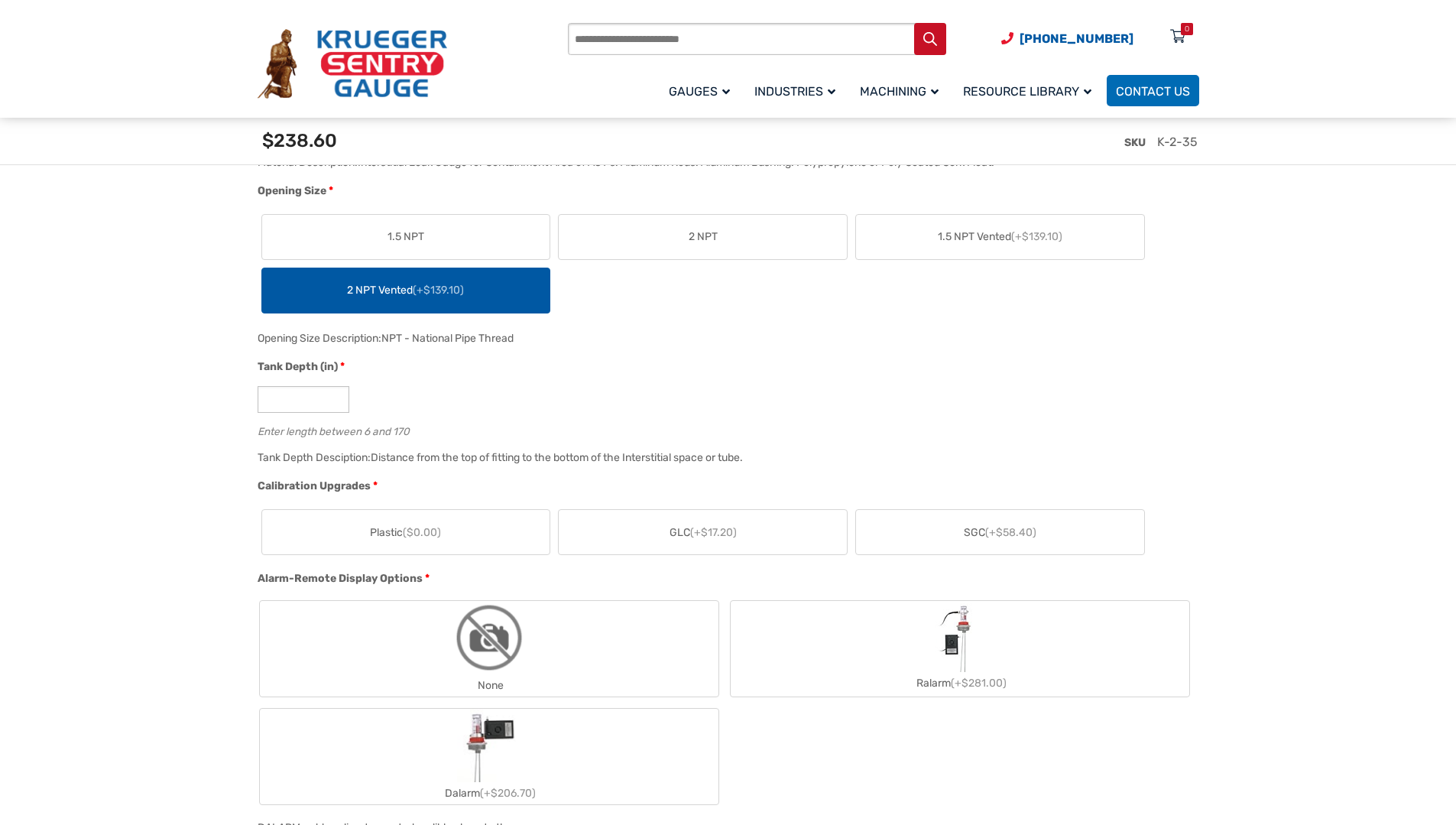
click at [410, 450] on div "Tank Depth Desciption: Distance from the top of fitting to the bottom of the In…" at bounding box center [724, 463] width 941 height 30
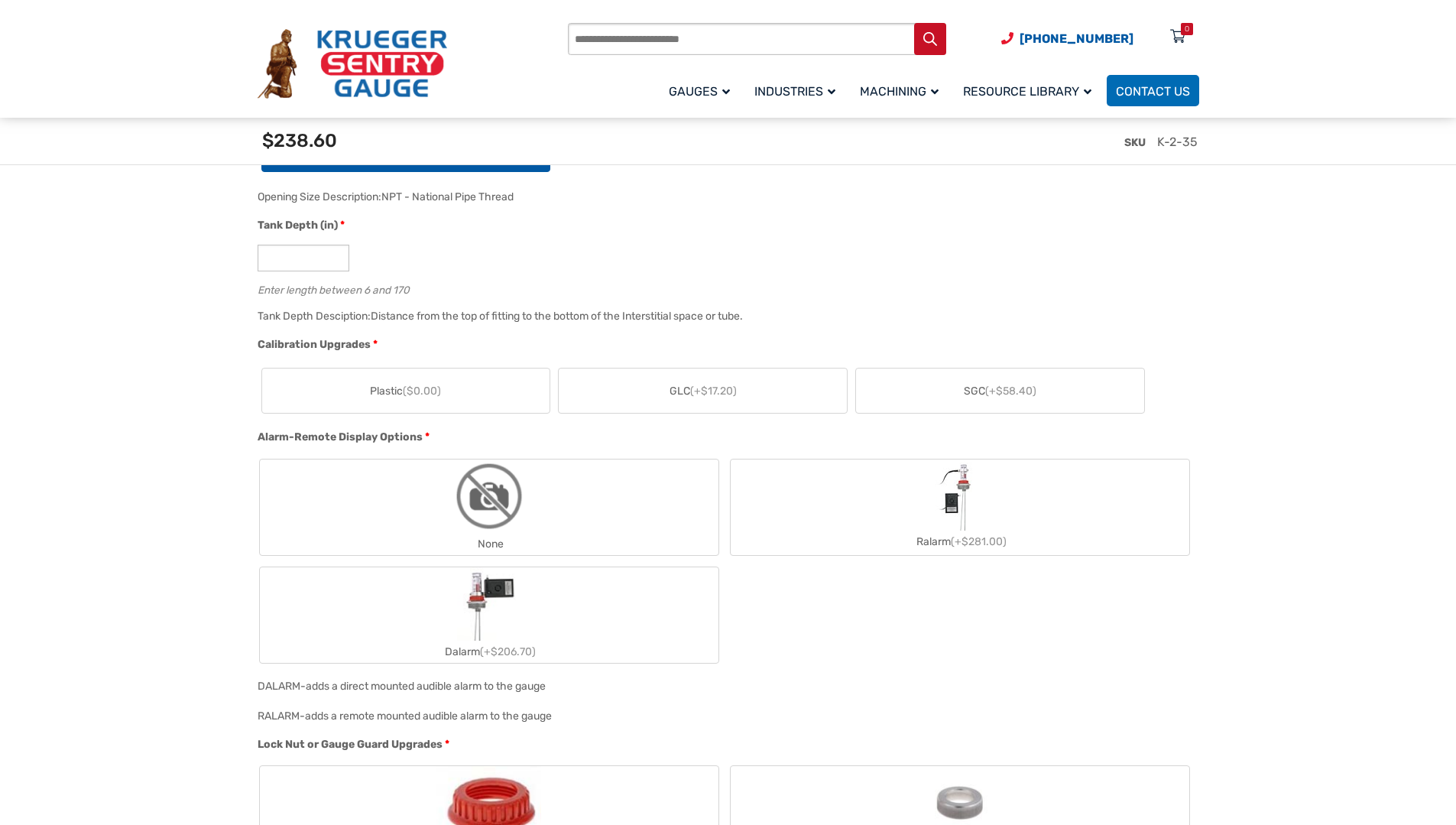
scroll to position [917, 0]
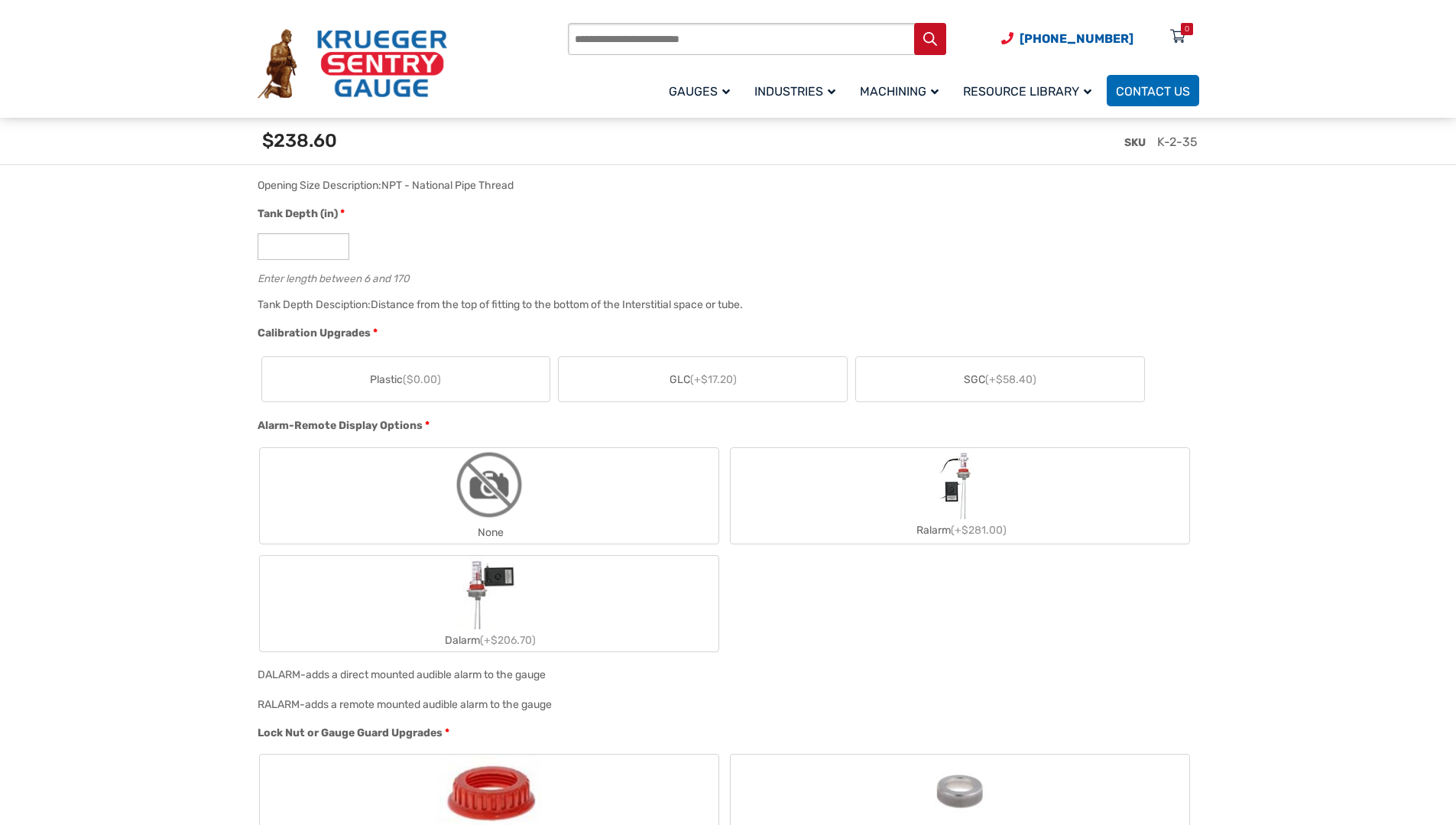
click at [956, 385] on label "SGC (+$58.40)" at bounding box center [1001, 379] width 288 height 45
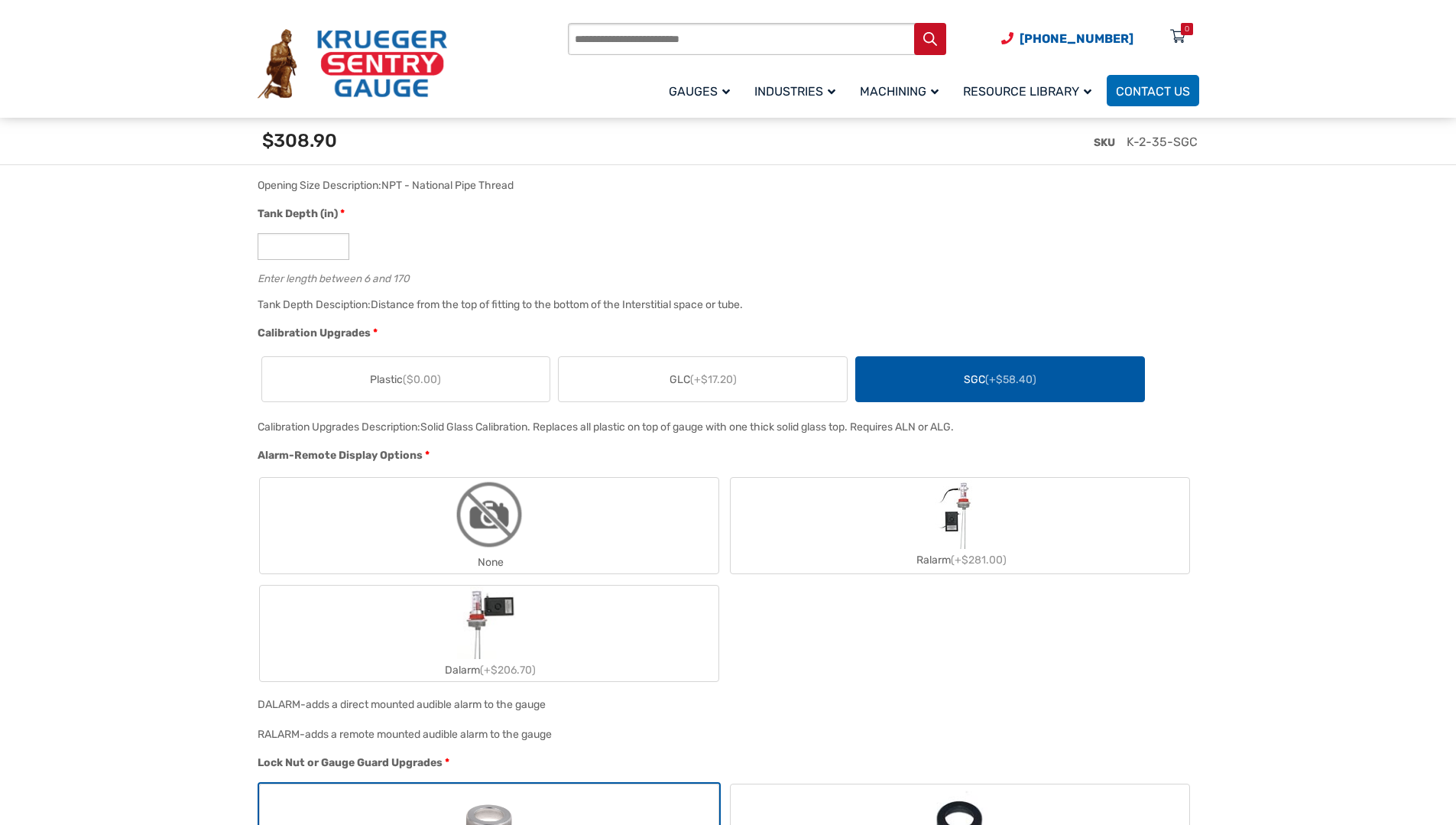
click at [926, 513] on label "Ralarm (+$281.00)" at bounding box center [960, 525] width 459 height 91
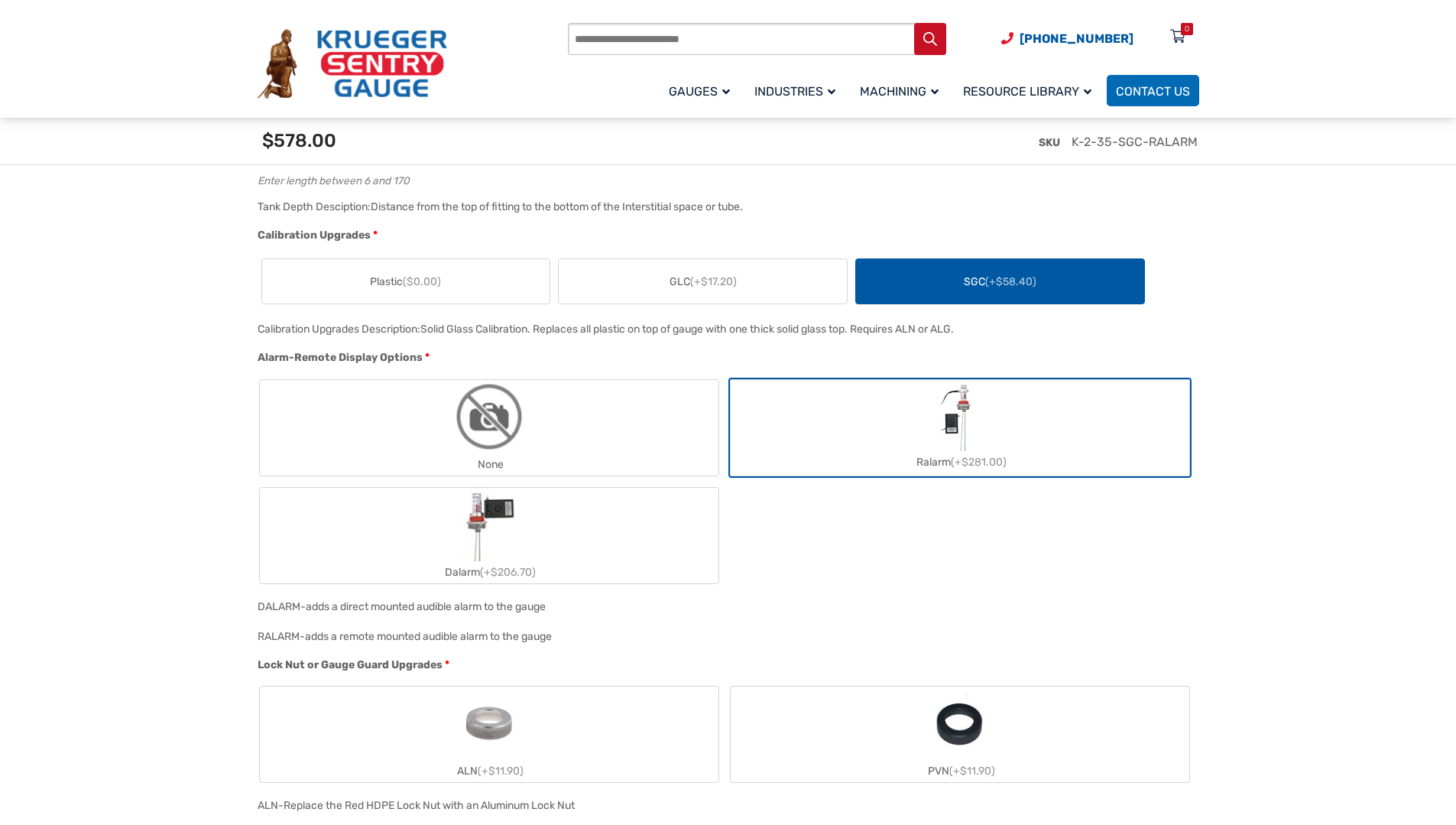
scroll to position [1300, 0]
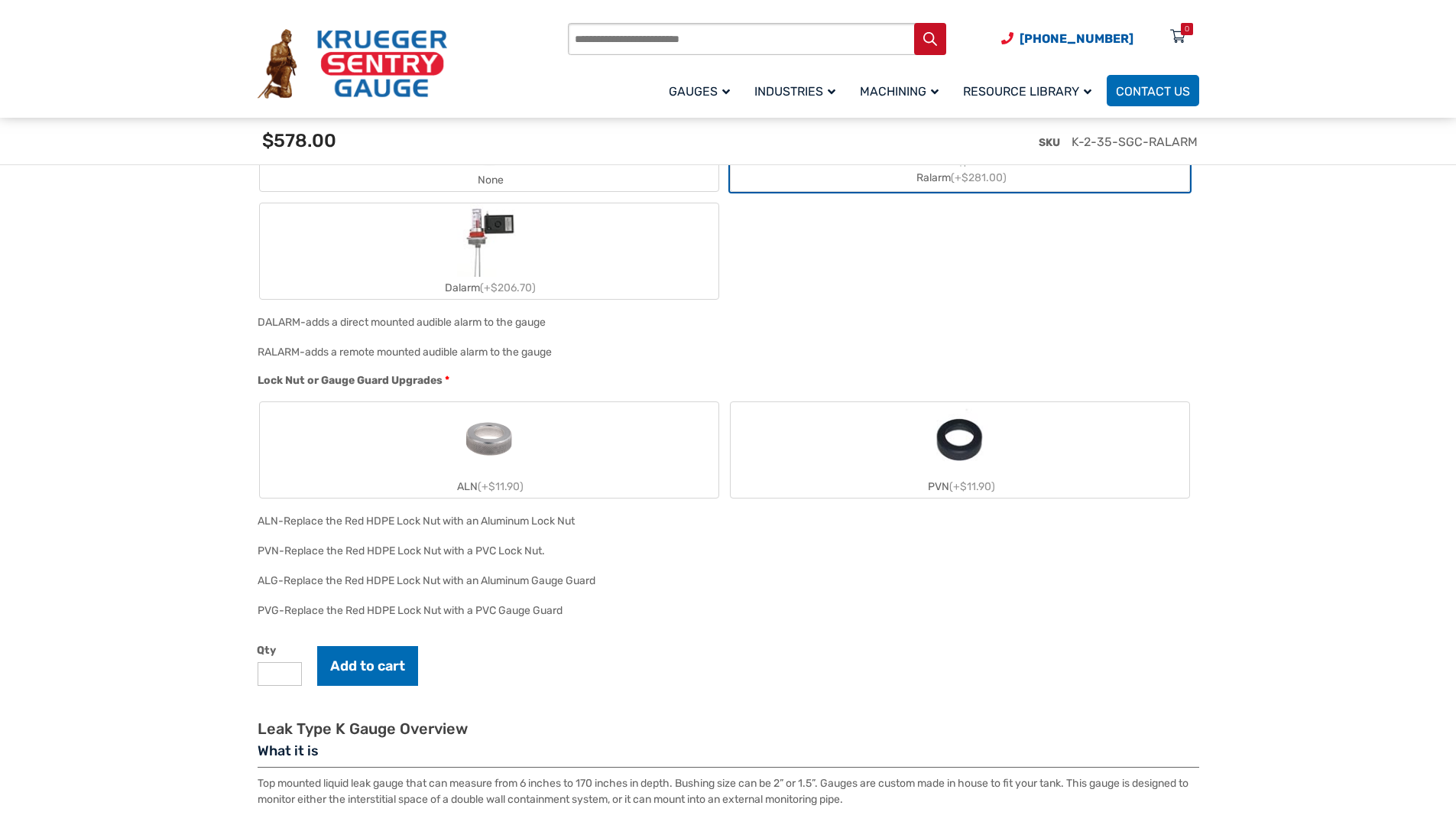
click at [516, 449] on img "ALN" at bounding box center [489, 438] width 74 height 74
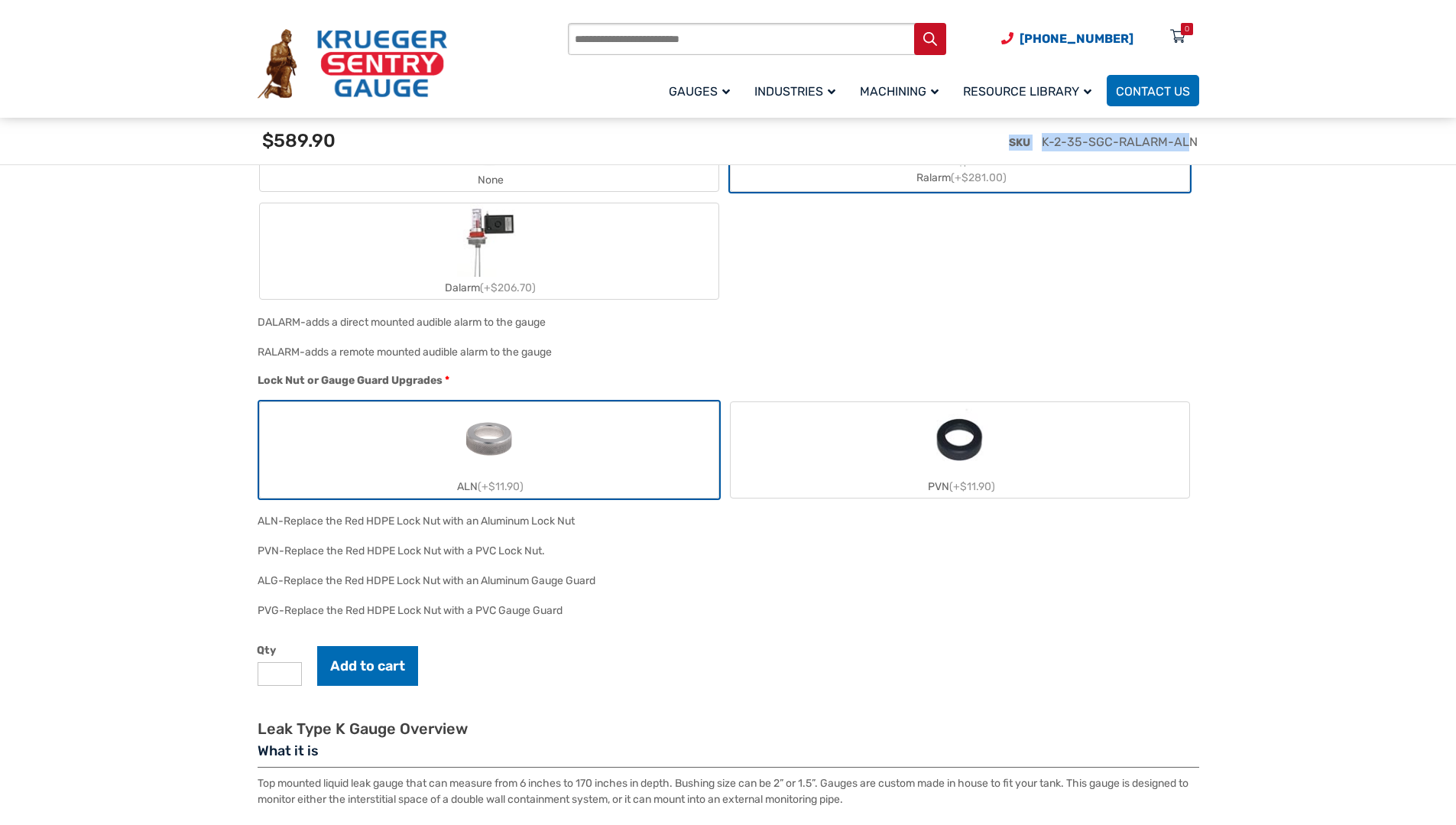
drag, startPoint x: 1223, startPoint y: 134, endPoint x: 1189, endPoint y: 143, distance: 35.2
click at [1189, 143] on div "[PHONE_NUMBER] Preferred Distributors About Us Request a Quote Account Products…" at bounding box center [728, 603] width 1456 height 3807
click at [1190, 143] on span "K-2-35-SGC-RALARM-ALN" at bounding box center [1120, 142] width 156 height 15
click at [1210, 148] on div "Product total $0.00 Options total $589.90 Grand total $589.90" at bounding box center [728, 141] width 1456 height 47
drag, startPoint x: 1202, startPoint y: 142, endPoint x: 1040, endPoint y: 148, distance: 162.1
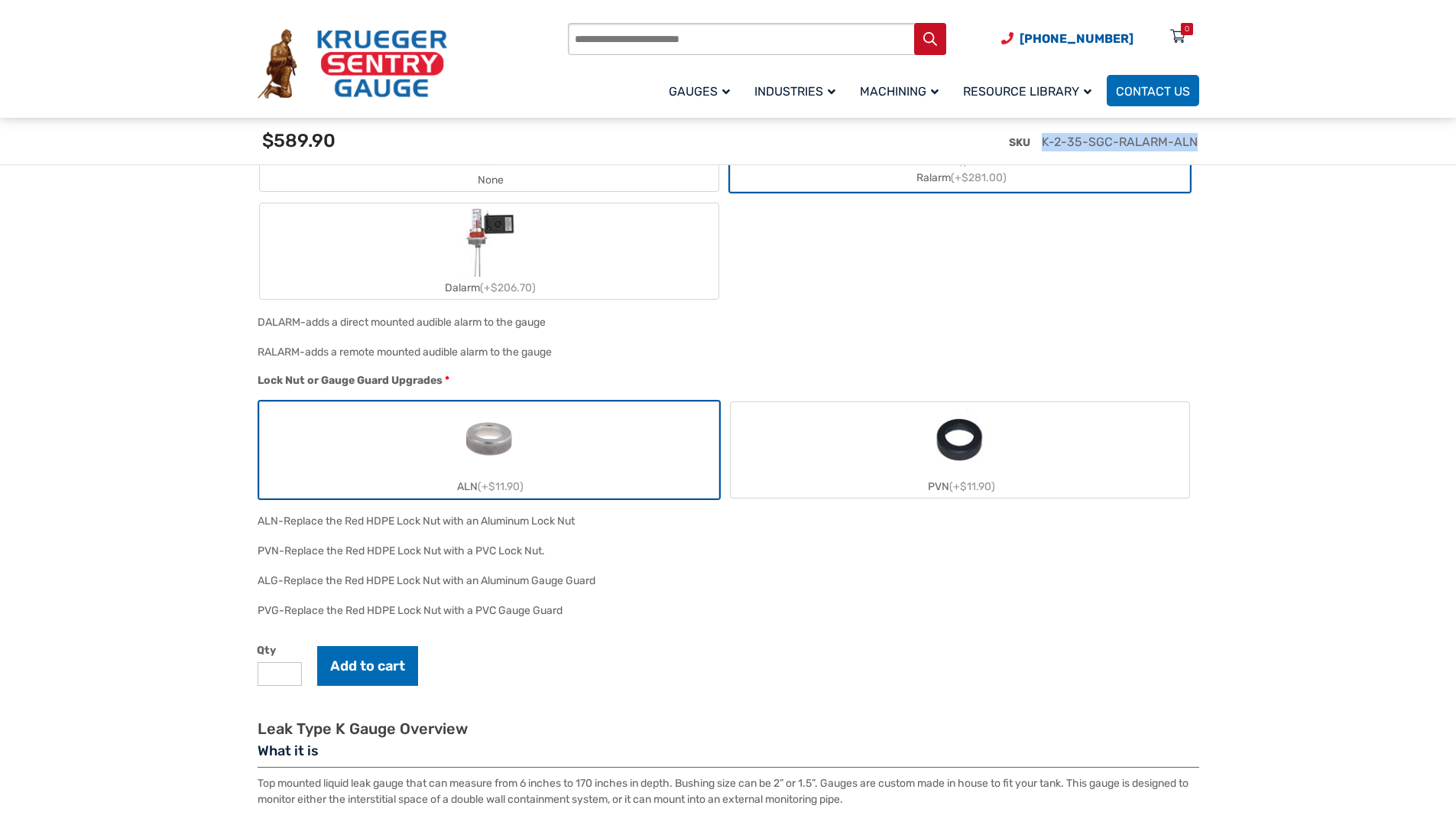
click at [1040, 148] on div "SKU K-2-35-SGC-RALARM-ALN" at bounding box center [731, 147] width 955 height 60
copy span "K-2-35-SGC-RALARM-ALN"
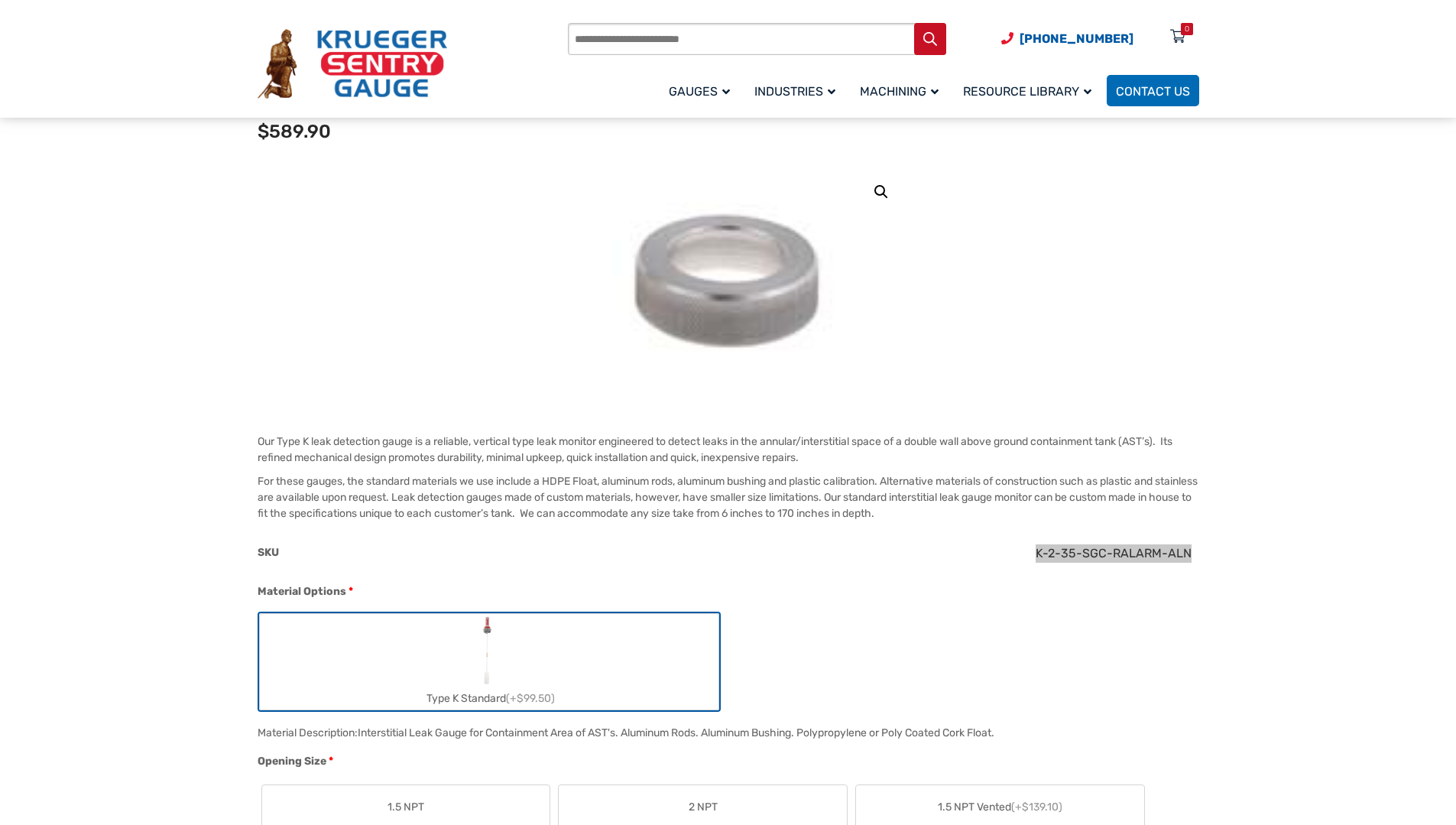
scroll to position [0, 0]
